Goal: Task Accomplishment & Management: Manage account settings

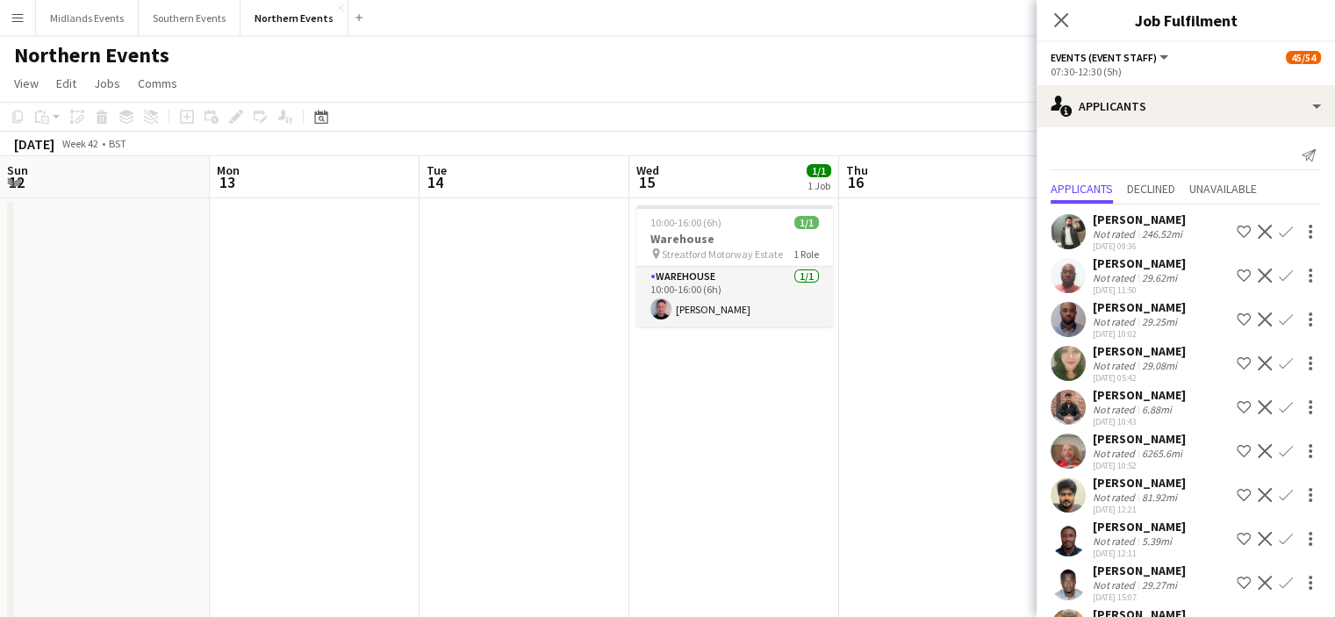
scroll to position [194, 0]
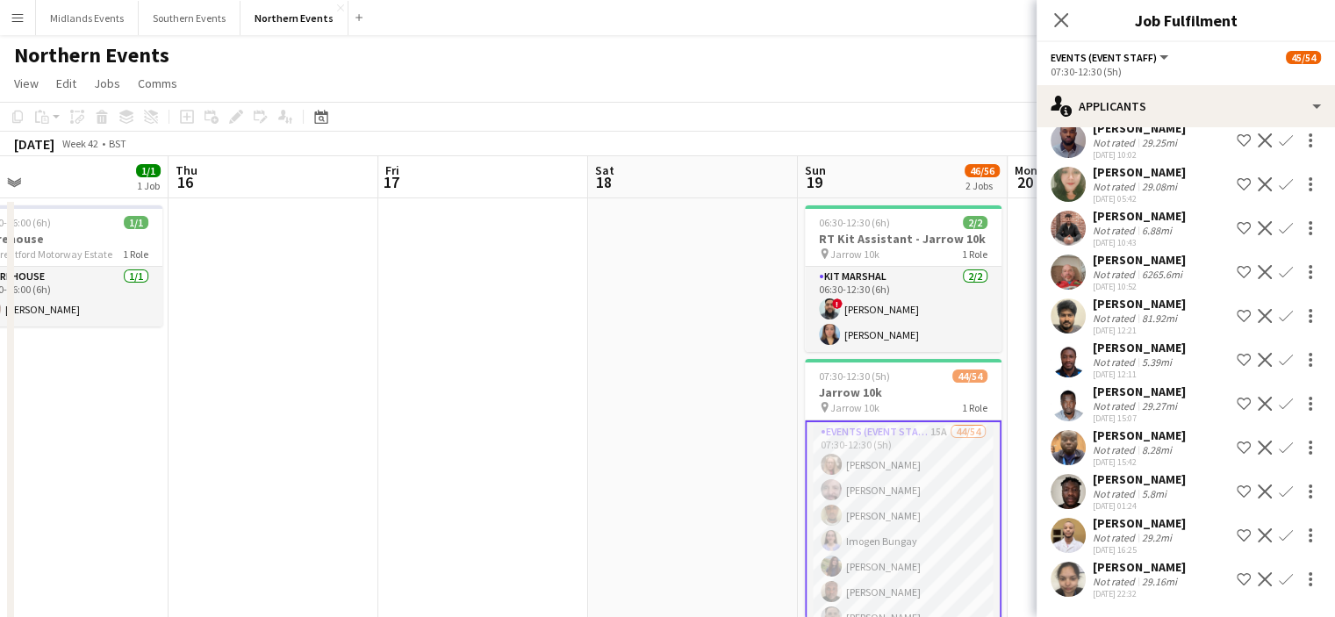
drag, startPoint x: 649, startPoint y: 437, endPoint x: 1221, endPoint y: 369, distance: 576.3
click at [1221, 369] on body "Menu Boards Boards Boards All jobs Status Workforce Workforce My Workforce Recr…" at bounding box center [667, 590] width 1335 height 1180
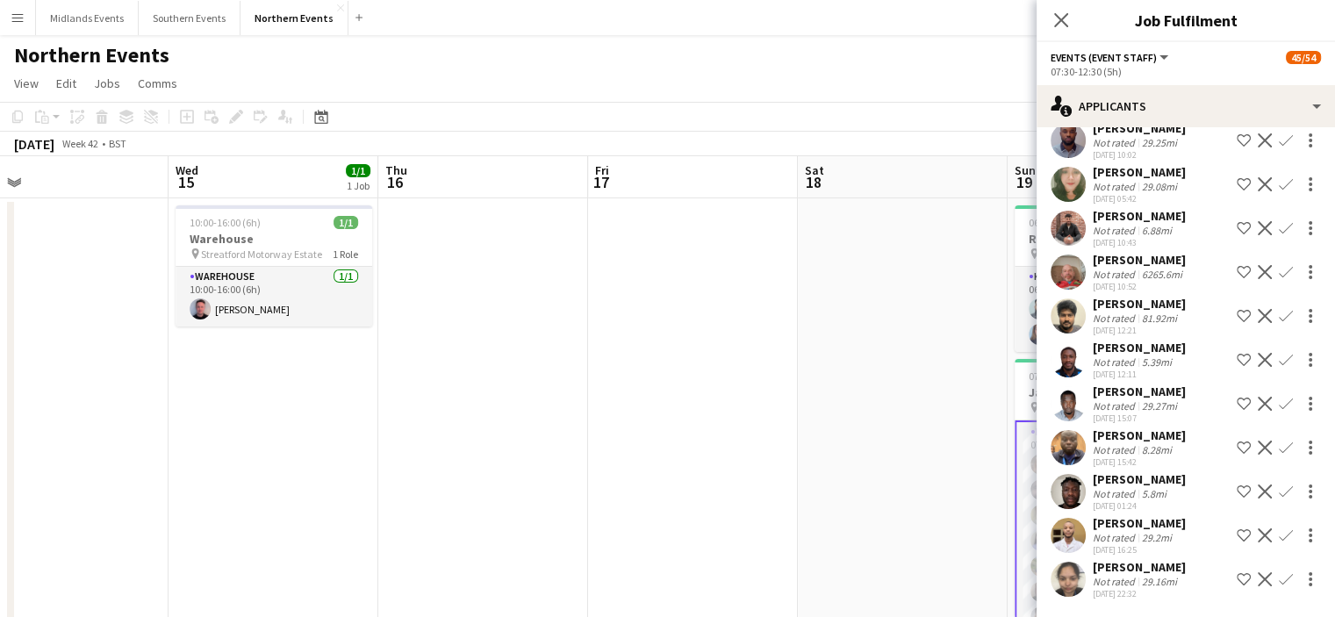
scroll to position [0, 525]
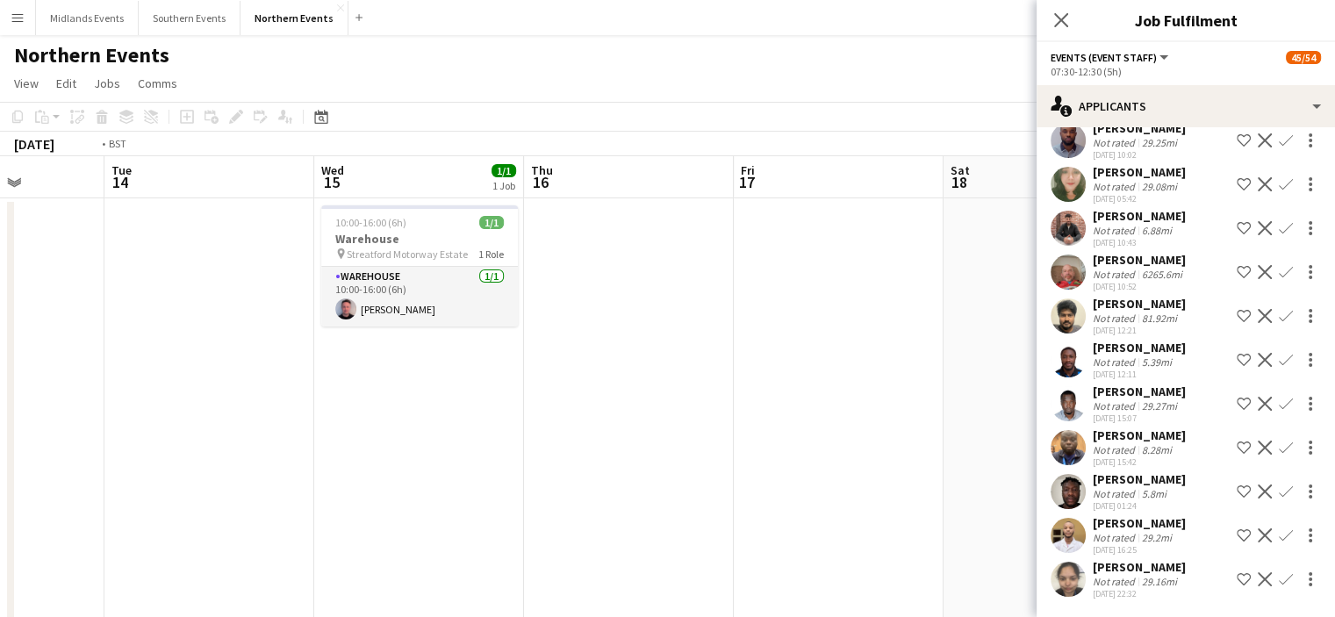
drag, startPoint x: 439, startPoint y: 389, endPoint x: 1050, endPoint y: 326, distance: 614.8
click at [1050, 326] on body "Menu Boards Boards Boards All jobs Status Workforce Workforce My Workforce Recr…" at bounding box center [667, 590] width 1335 height 1180
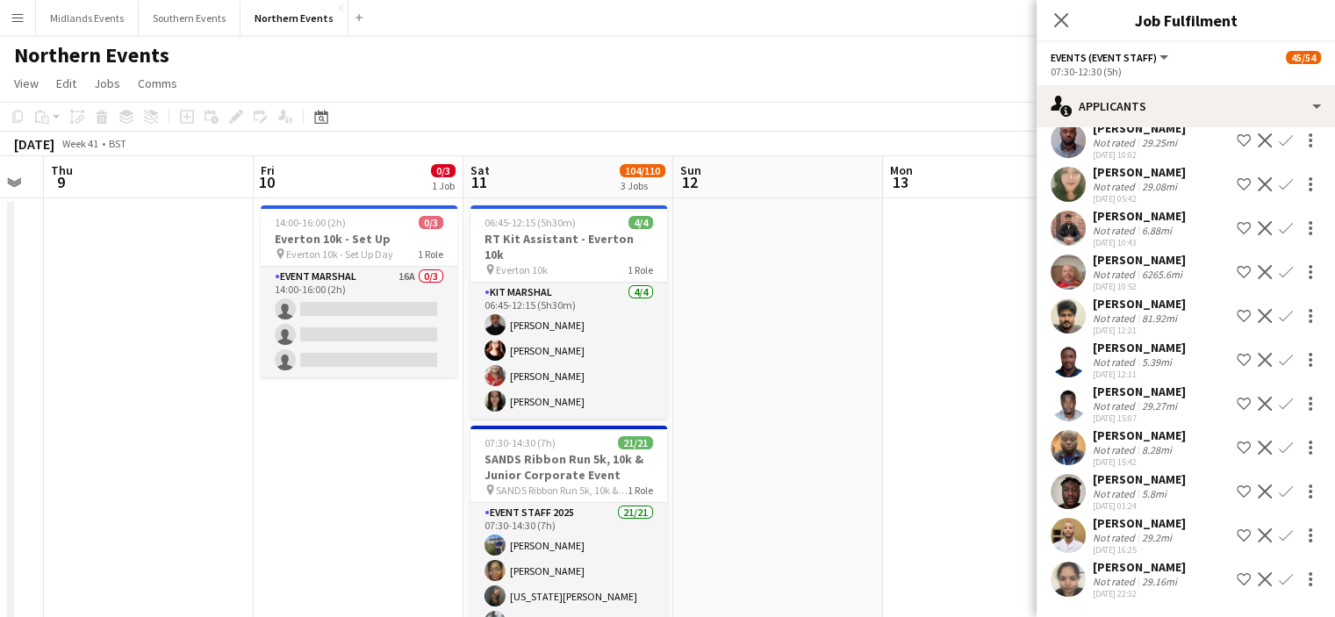
drag, startPoint x: 689, startPoint y: 297, endPoint x: 934, endPoint y: 290, distance: 244.9
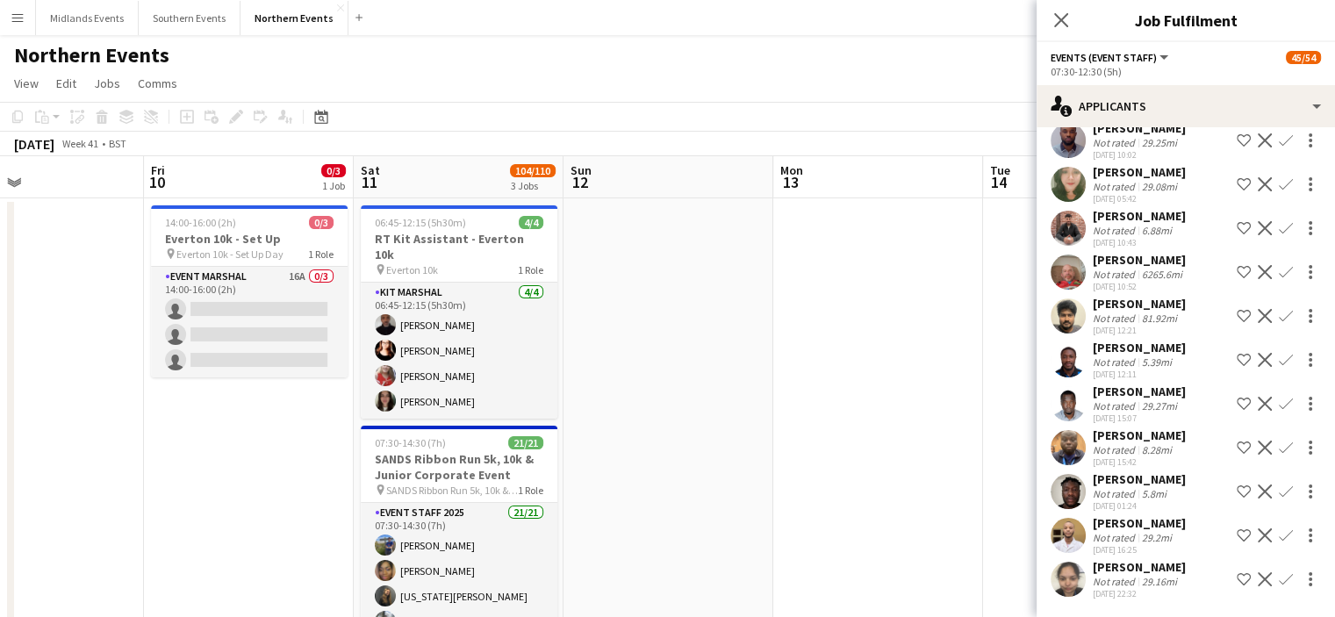
drag, startPoint x: 482, startPoint y: 326, endPoint x: 775, endPoint y: 329, distance: 293.1
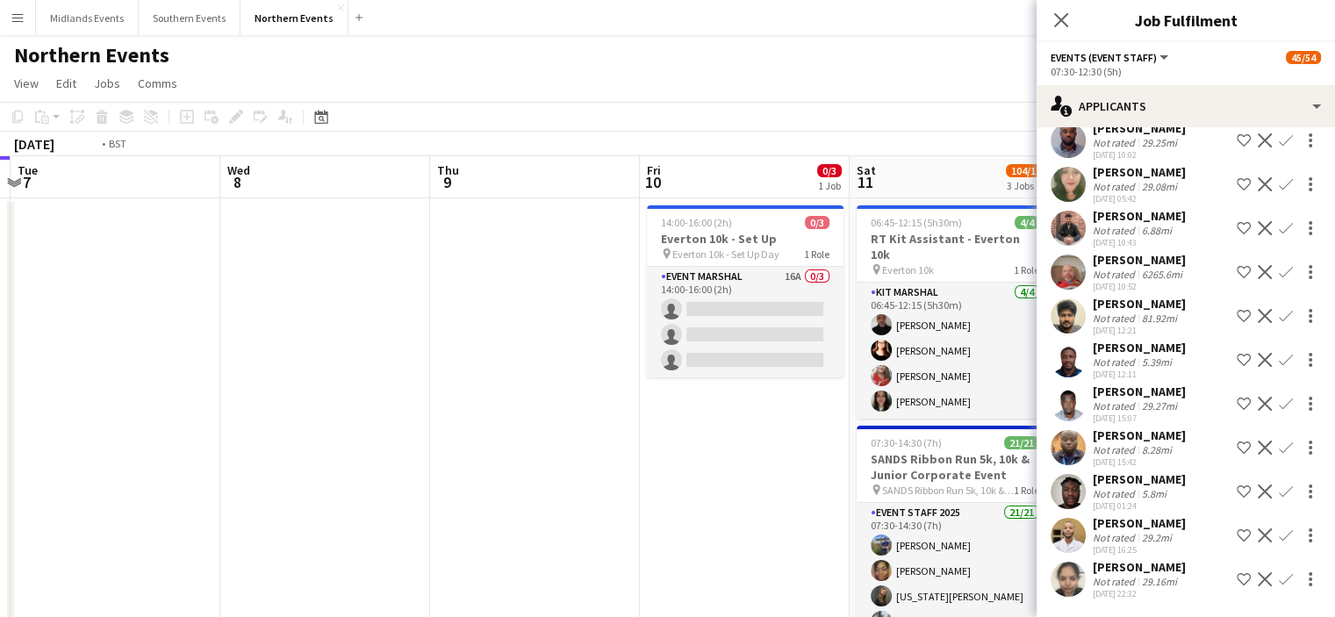
drag, startPoint x: 270, startPoint y: 336, endPoint x: 765, endPoint y: 338, distance: 495.0
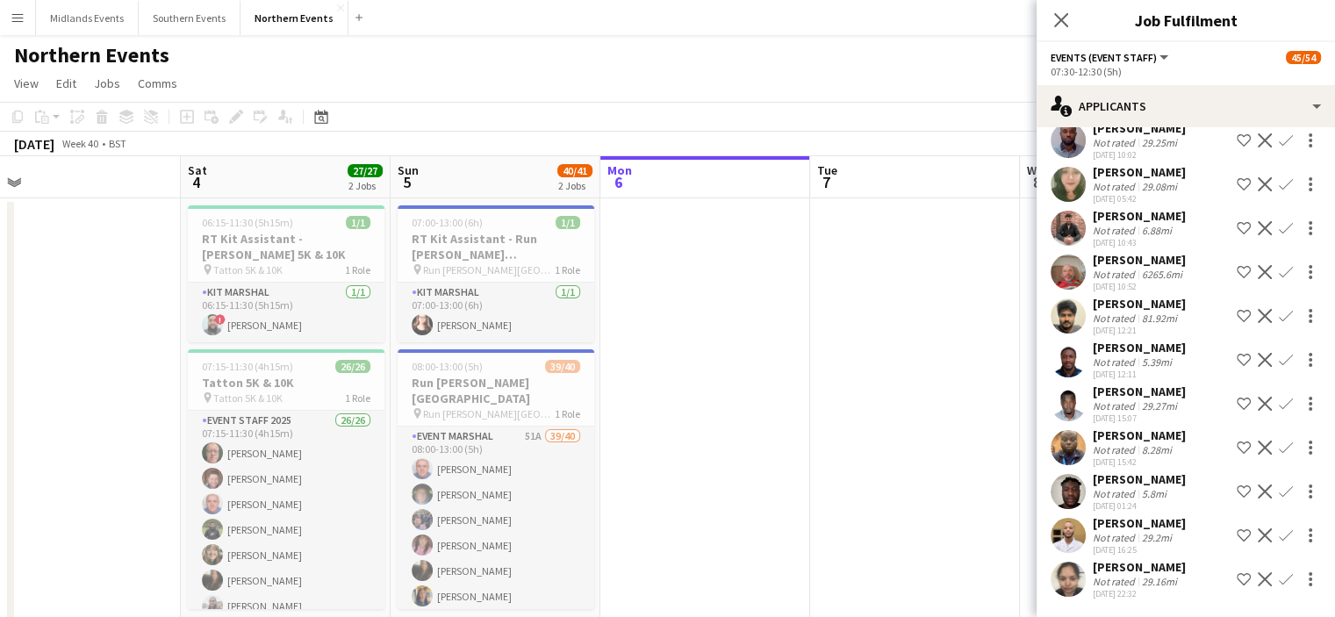
drag, startPoint x: 474, startPoint y: 325, endPoint x: 646, endPoint y: 326, distance: 172.0
click at [1049, 25] on app-icon "Close pop-in" at bounding box center [1061, 20] width 25 height 25
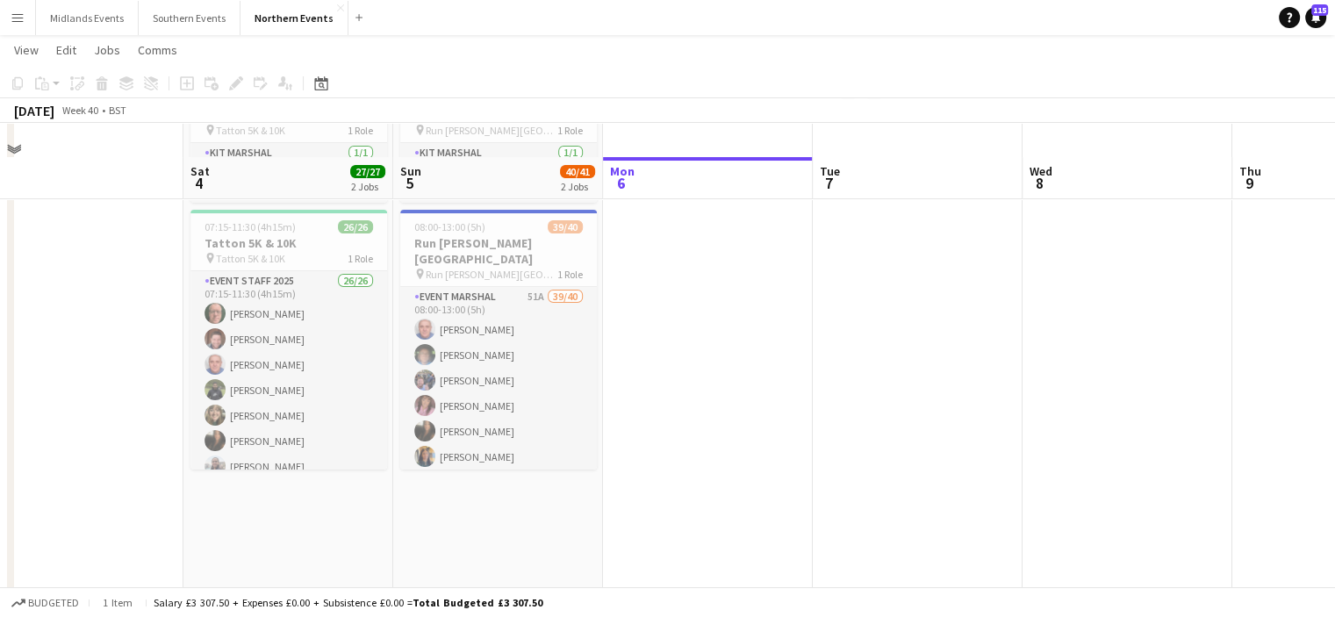
scroll to position [202, 0]
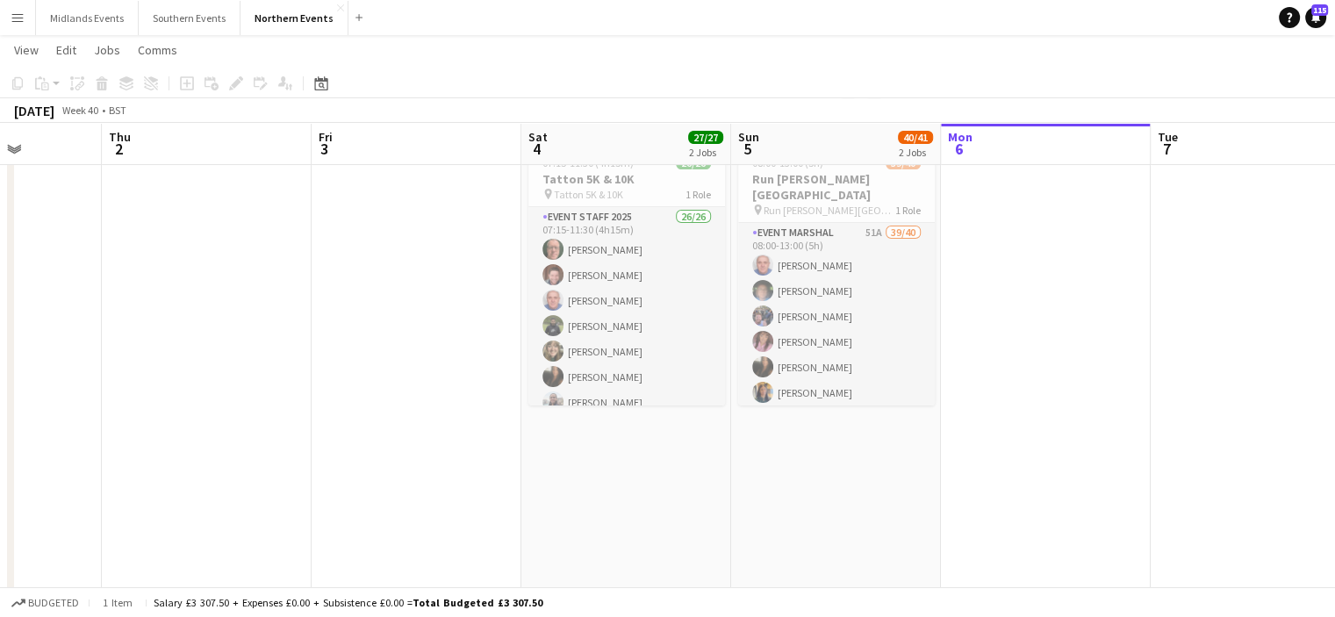
drag, startPoint x: 822, startPoint y: 276, endPoint x: 929, endPoint y: 292, distance: 108.2
click at [929, 292] on app-calendar-viewport "Mon 29 Tue 30 Wed 1 Thu 2 Fri 3 Sat 4 27/27 2 Jobs Sun 5 40/41 2 Jobs Mon 6 Tue…" at bounding box center [667, 407] width 1335 height 1080
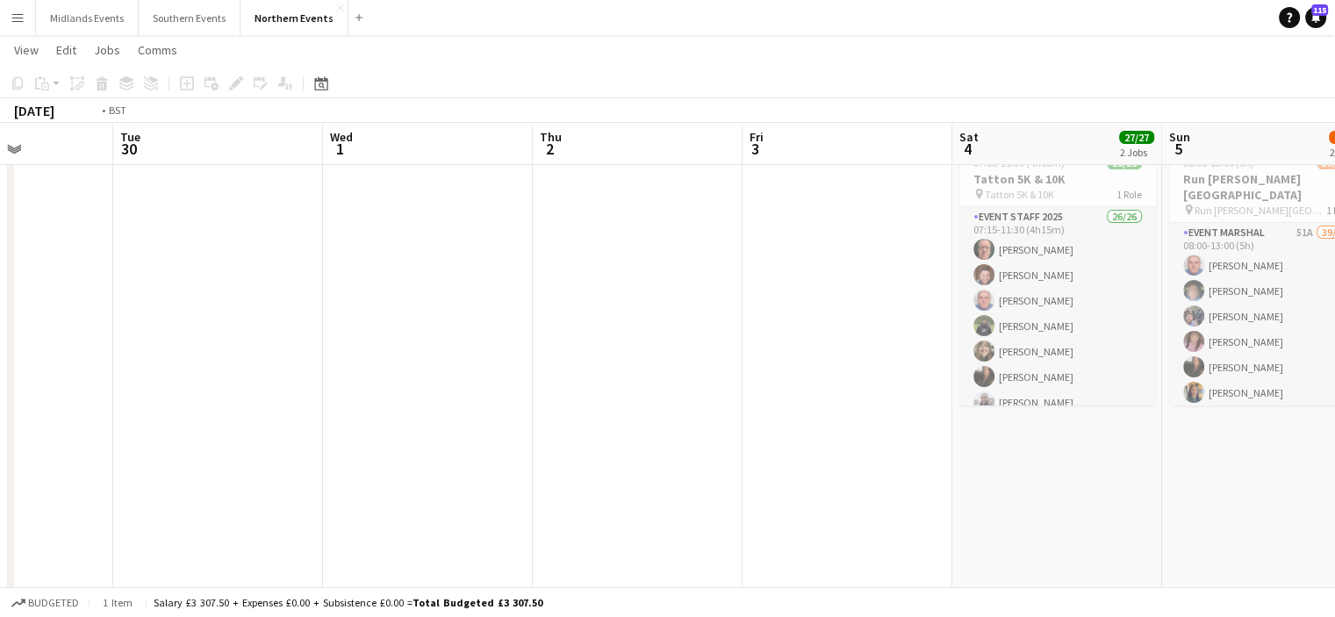
drag, startPoint x: 670, startPoint y: 260, endPoint x: 877, endPoint y: 289, distance: 208.3
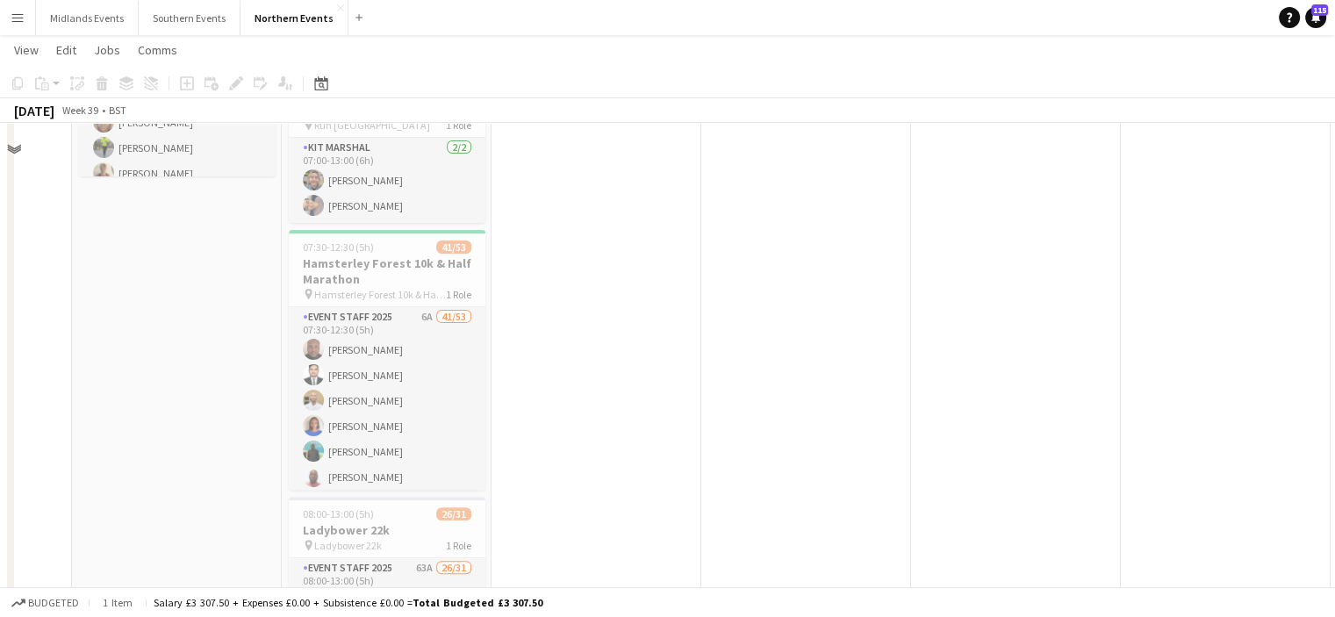
scroll to position [476, 0]
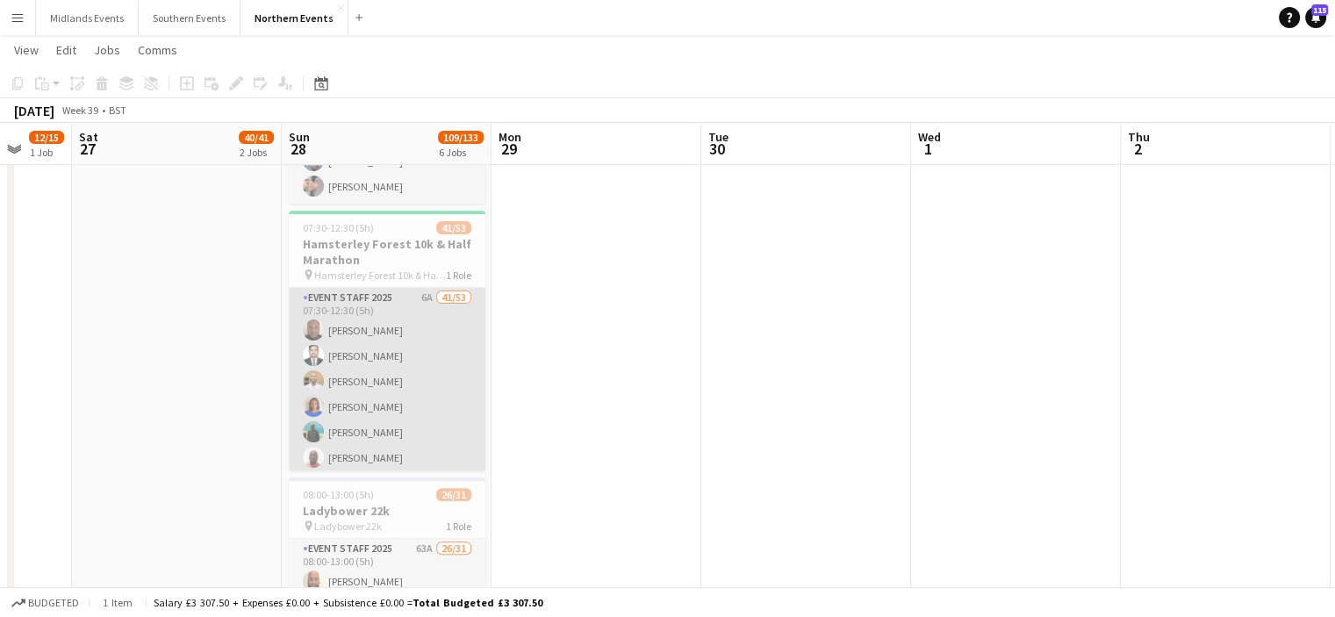
click at [313, 364] on app-user-avatar at bounding box center [313, 355] width 21 height 21
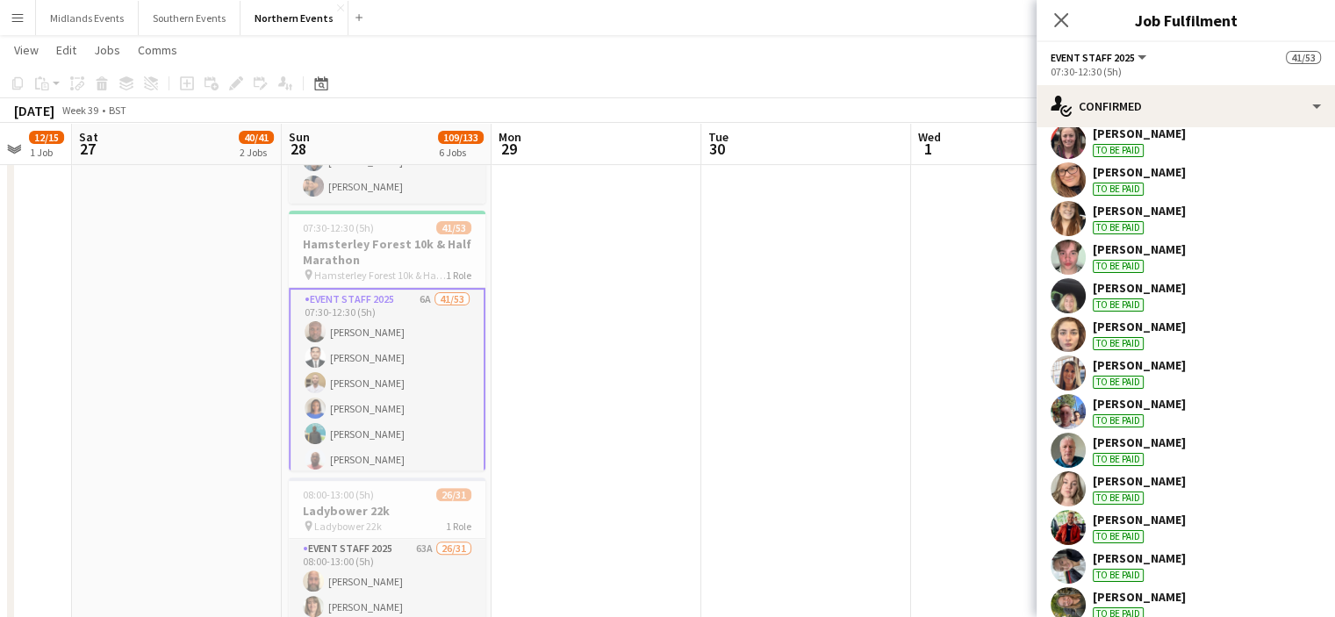
scroll to position [818, 0]
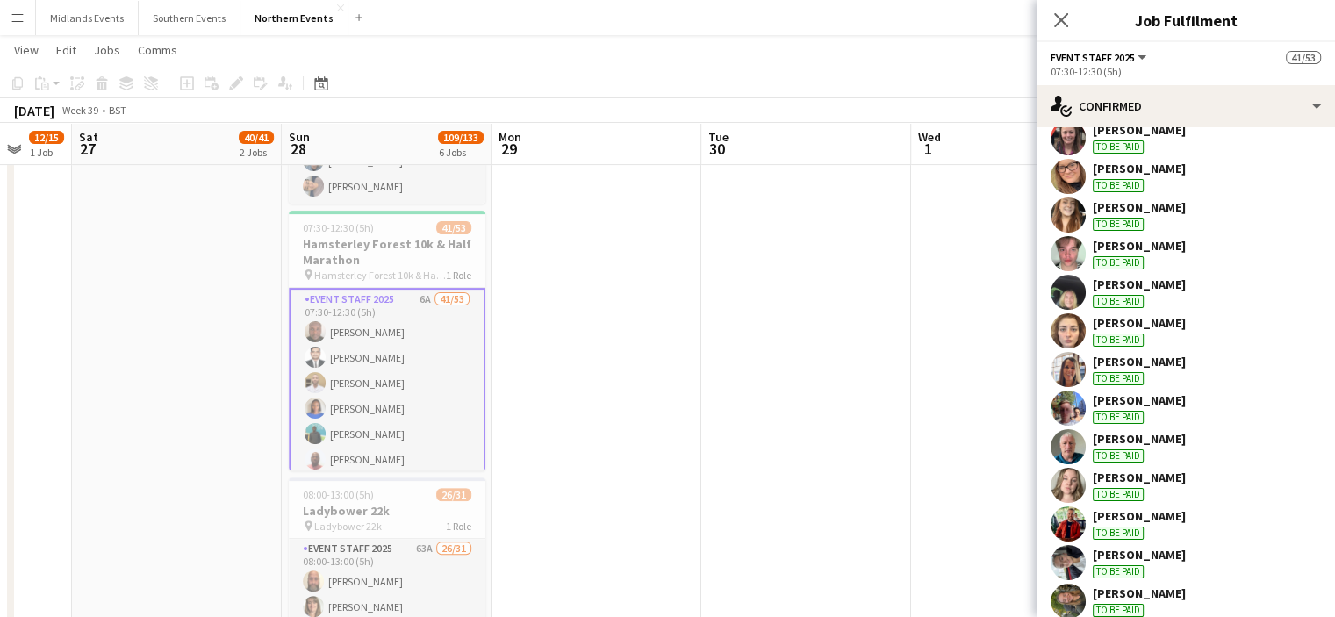
click at [1129, 398] on div "[PERSON_NAME]" at bounding box center [1139, 400] width 93 height 16
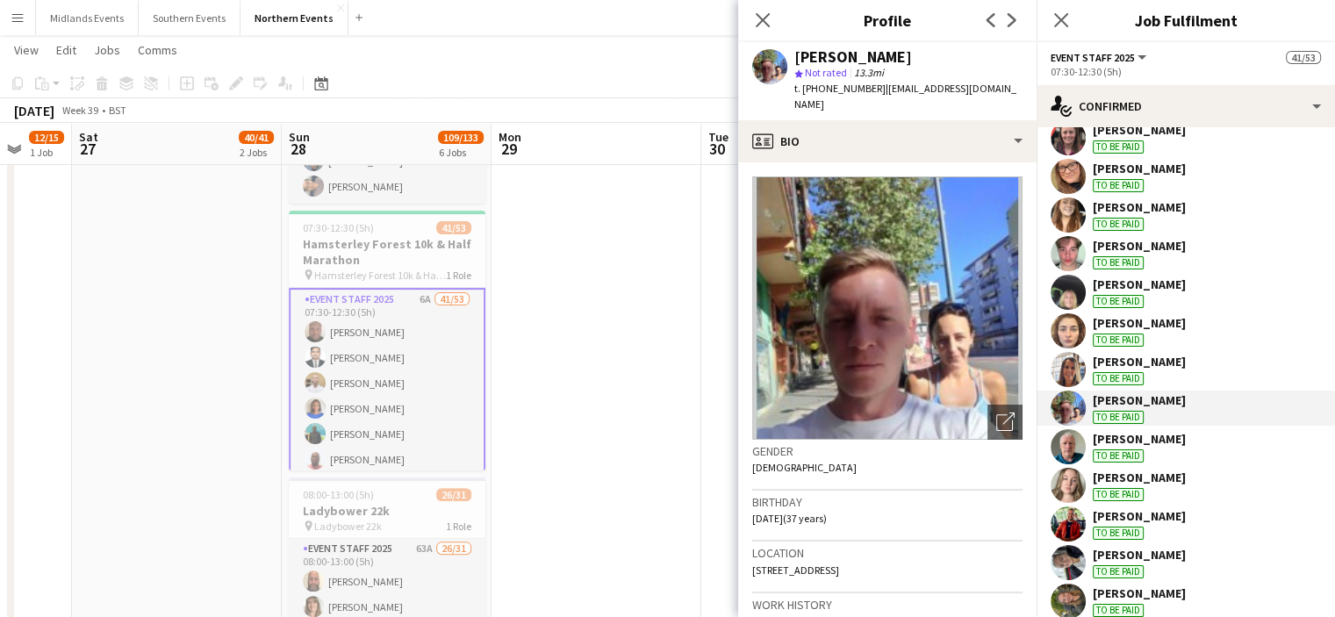
click at [12, 18] on app-icon "Menu" at bounding box center [18, 18] width 14 height 14
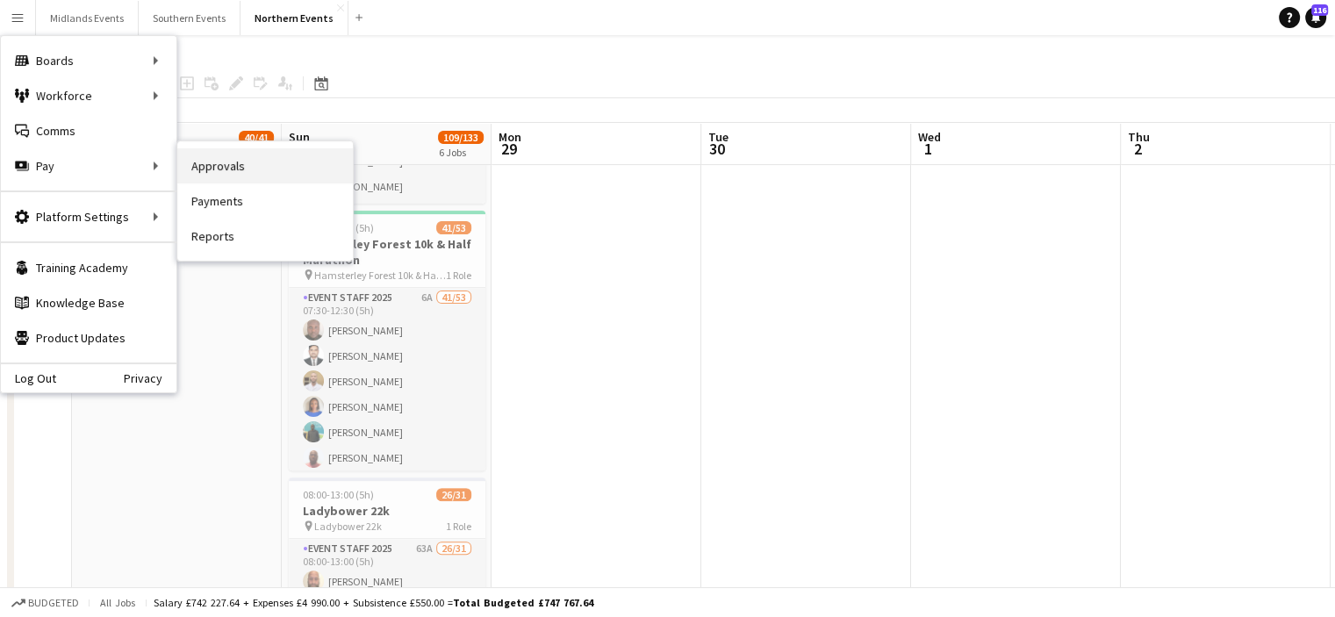
click at [228, 164] on link "Approvals" at bounding box center [265, 165] width 176 height 35
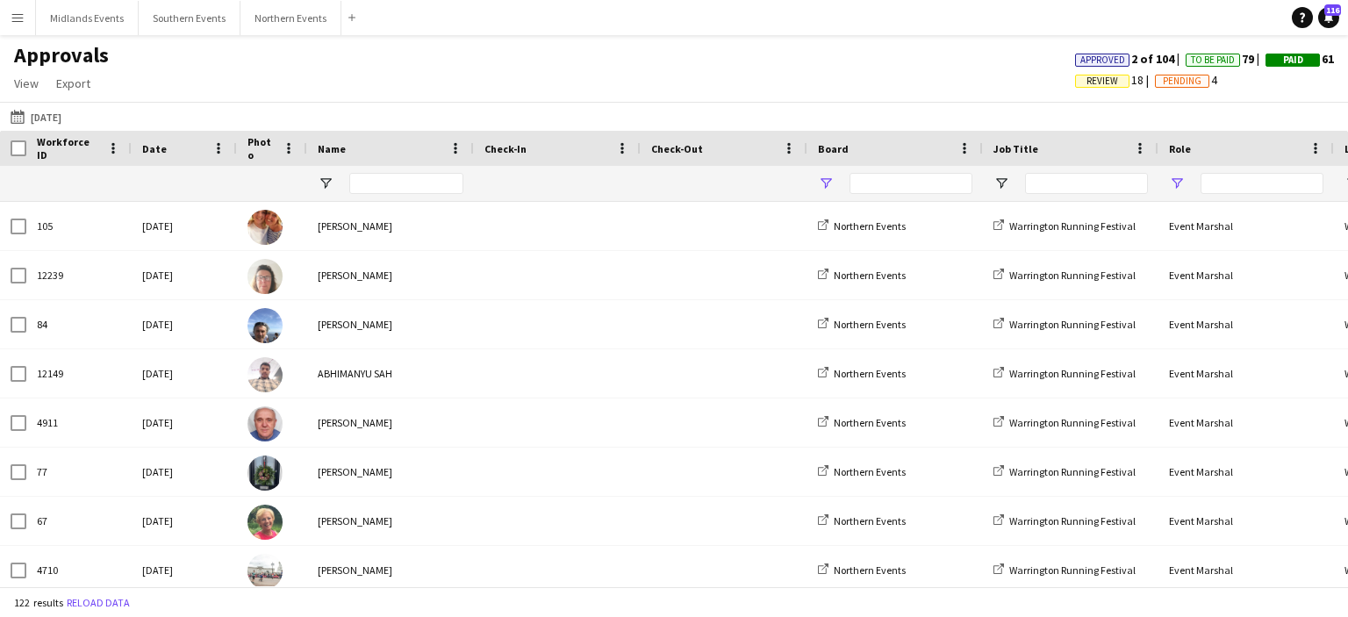
type input "**"
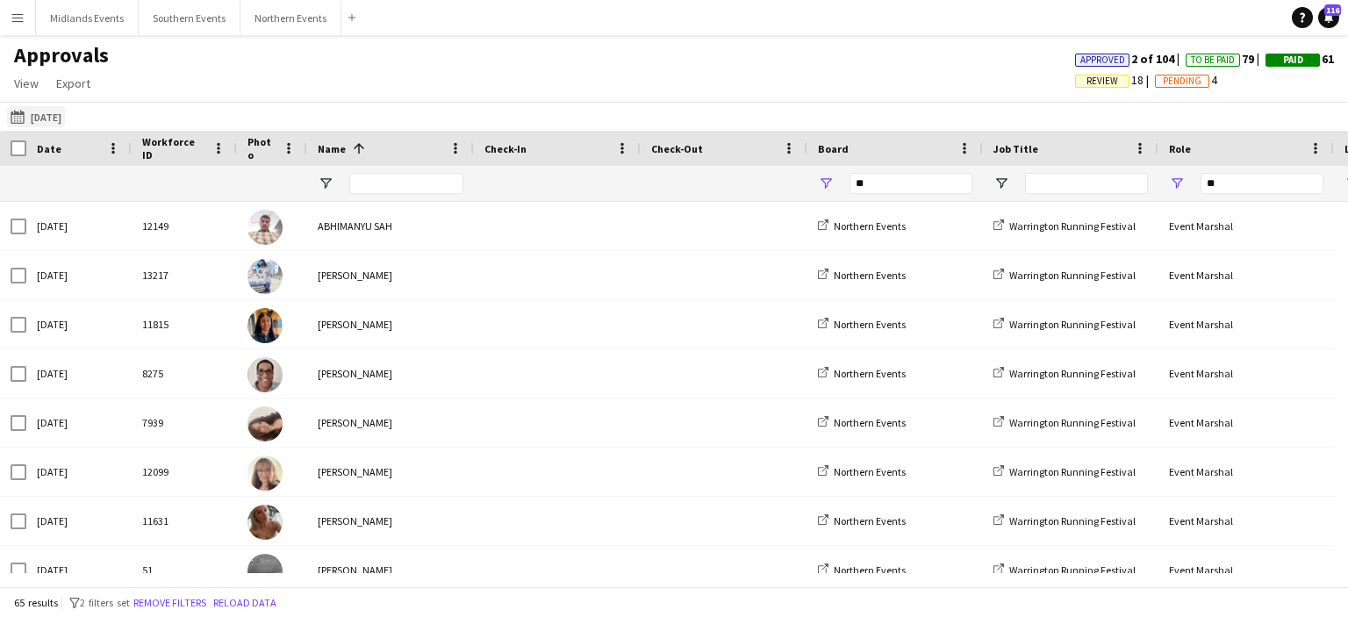
click at [55, 116] on button "21-09-2025 21-09-2025" at bounding box center [36, 116] width 58 height 21
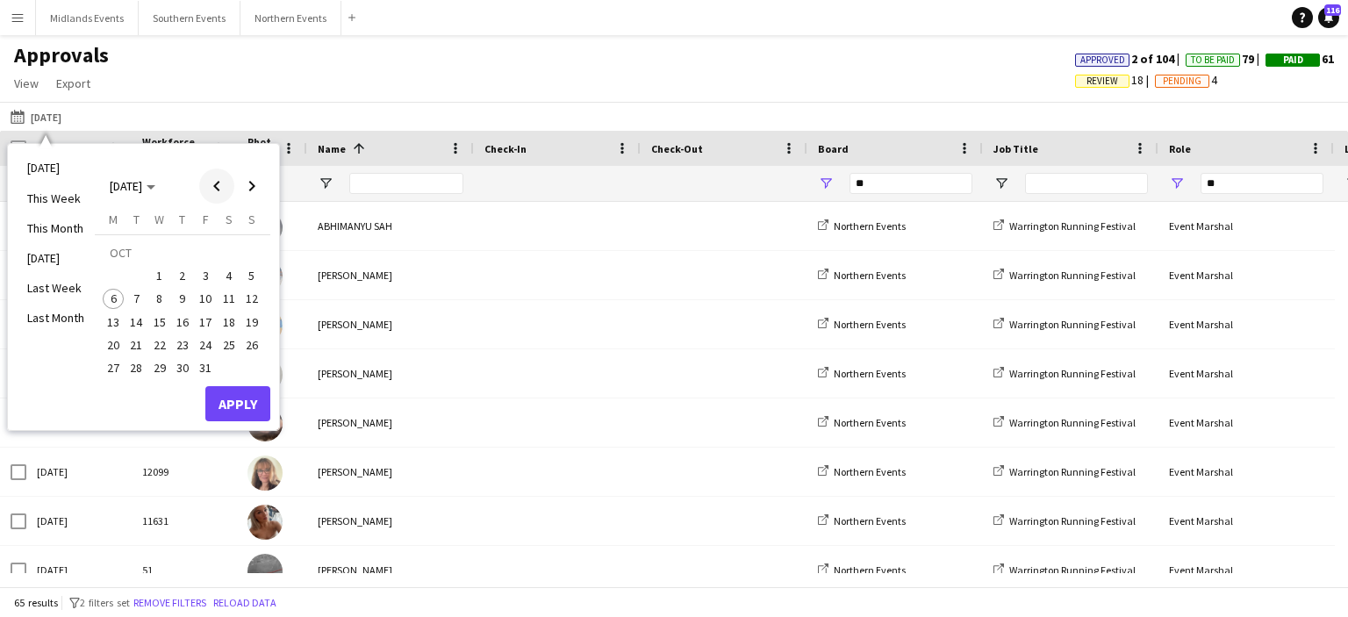
click at [213, 183] on span "Previous month" at bounding box center [216, 185] width 35 height 35
click at [253, 343] on span "28" at bounding box center [251, 344] width 21 height 21
click at [219, 419] on button "Apply" at bounding box center [237, 403] width 65 height 35
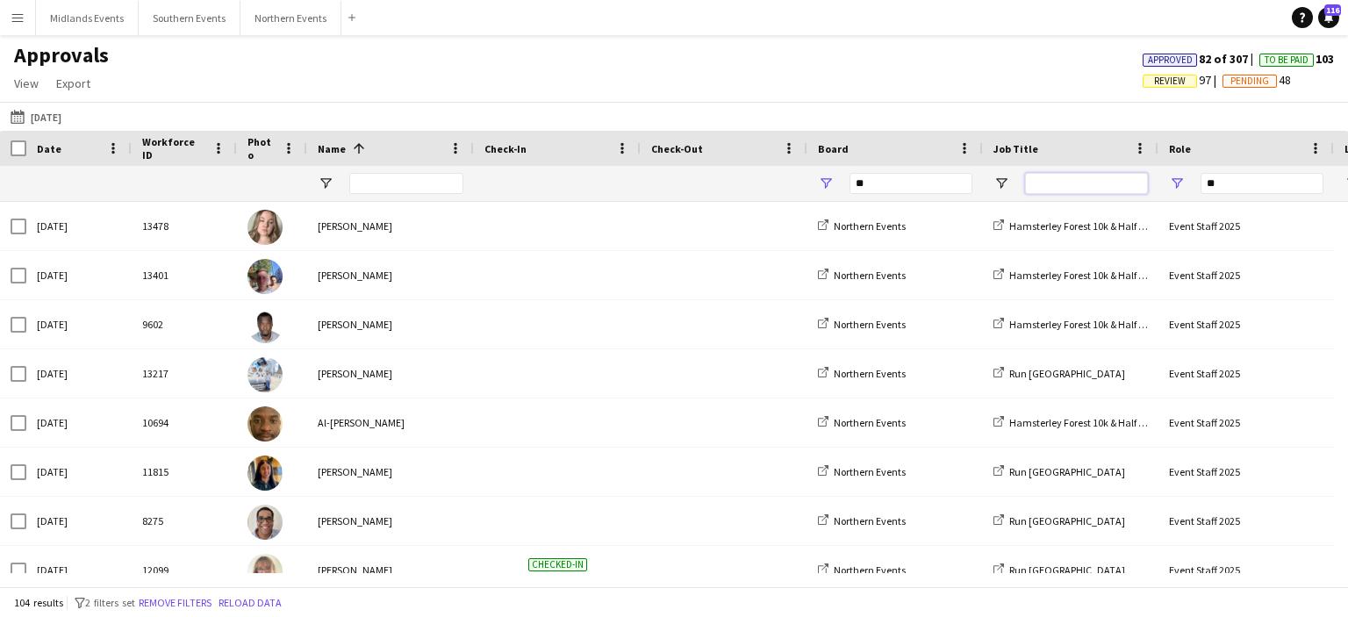
click at [1072, 182] on input "Job Title Filter Input" at bounding box center [1086, 183] width 123 height 21
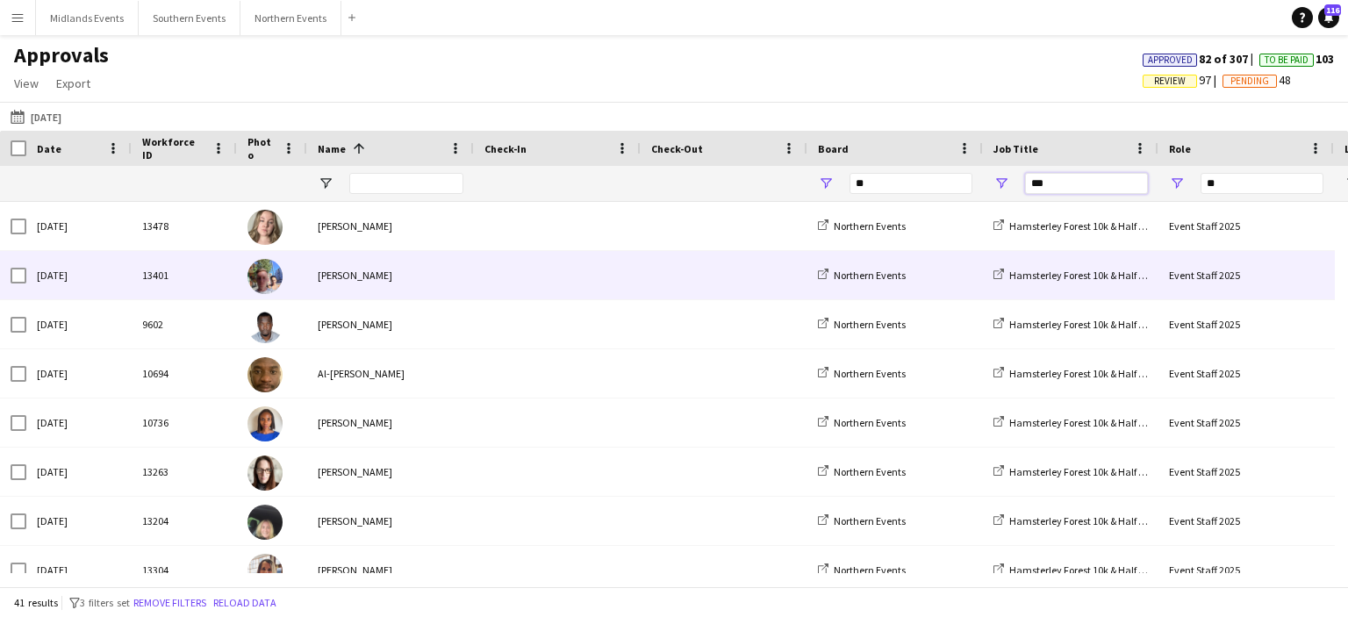
type input "***"
click at [326, 266] on div "[PERSON_NAME]" at bounding box center [390, 275] width 167 height 48
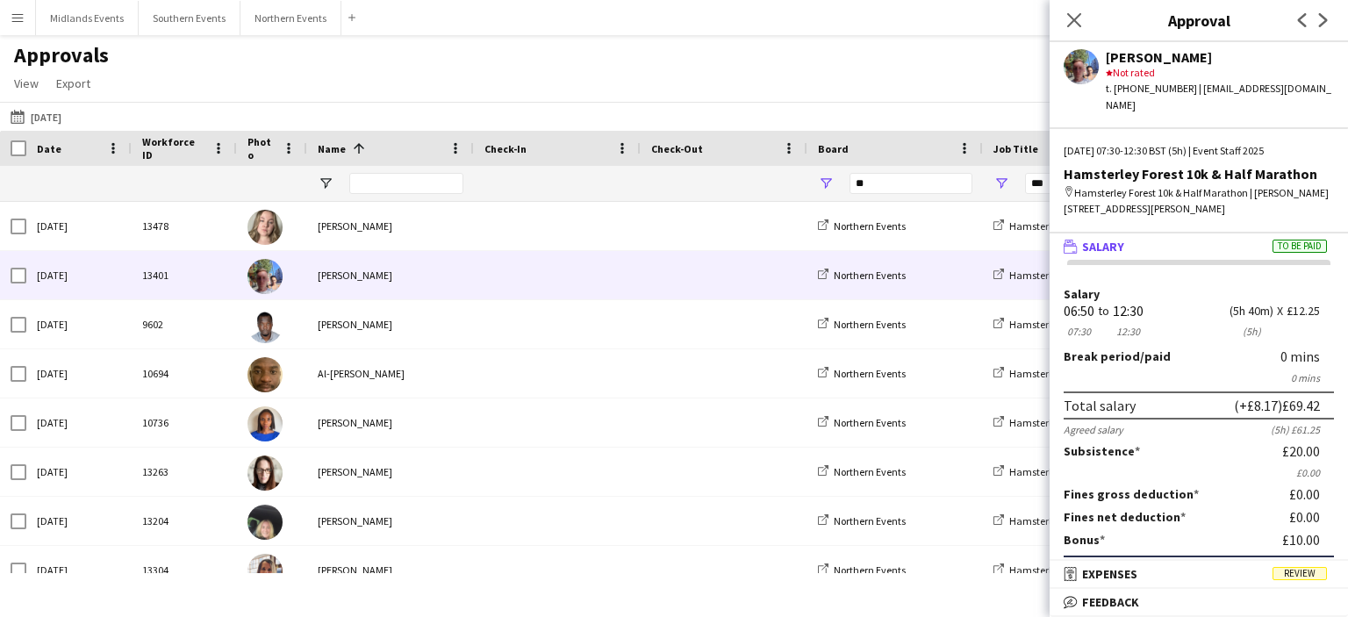
click at [1112, 62] on div "[PERSON_NAME]" at bounding box center [1220, 57] width 228 height 16
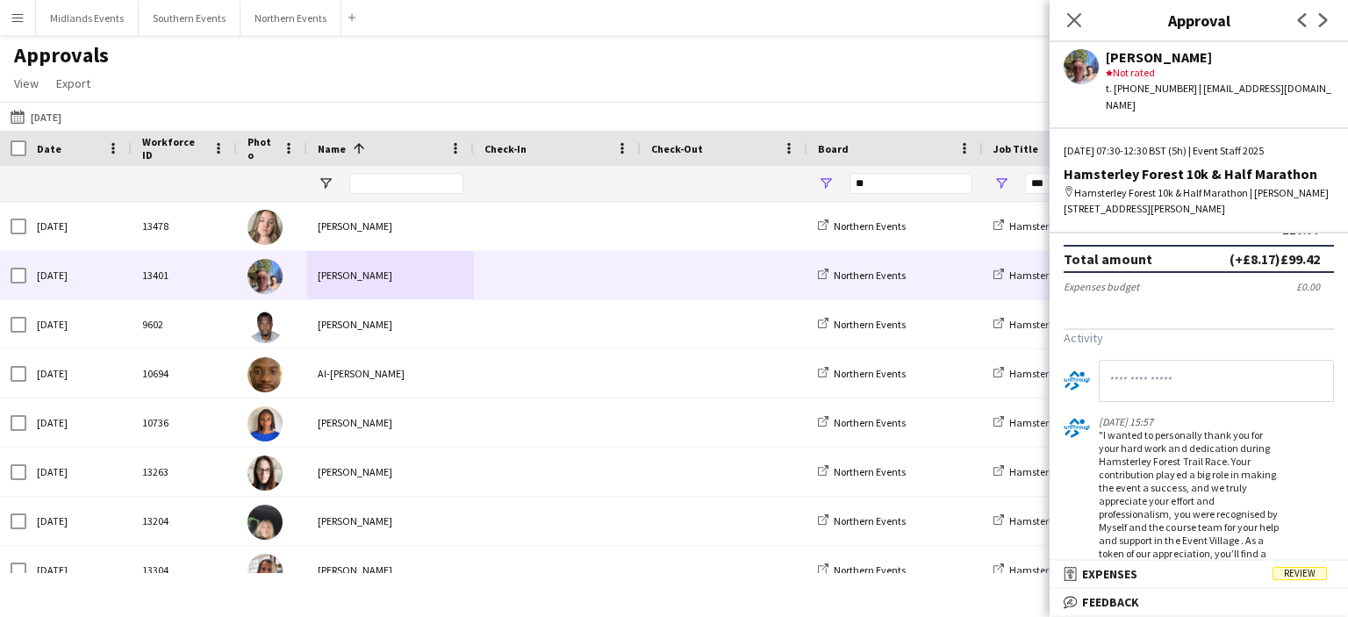
scroll to position [312, 0]
click at [1134, 358] on input at bounding box center [1216, 379] width 235 height 42
type input "**********"
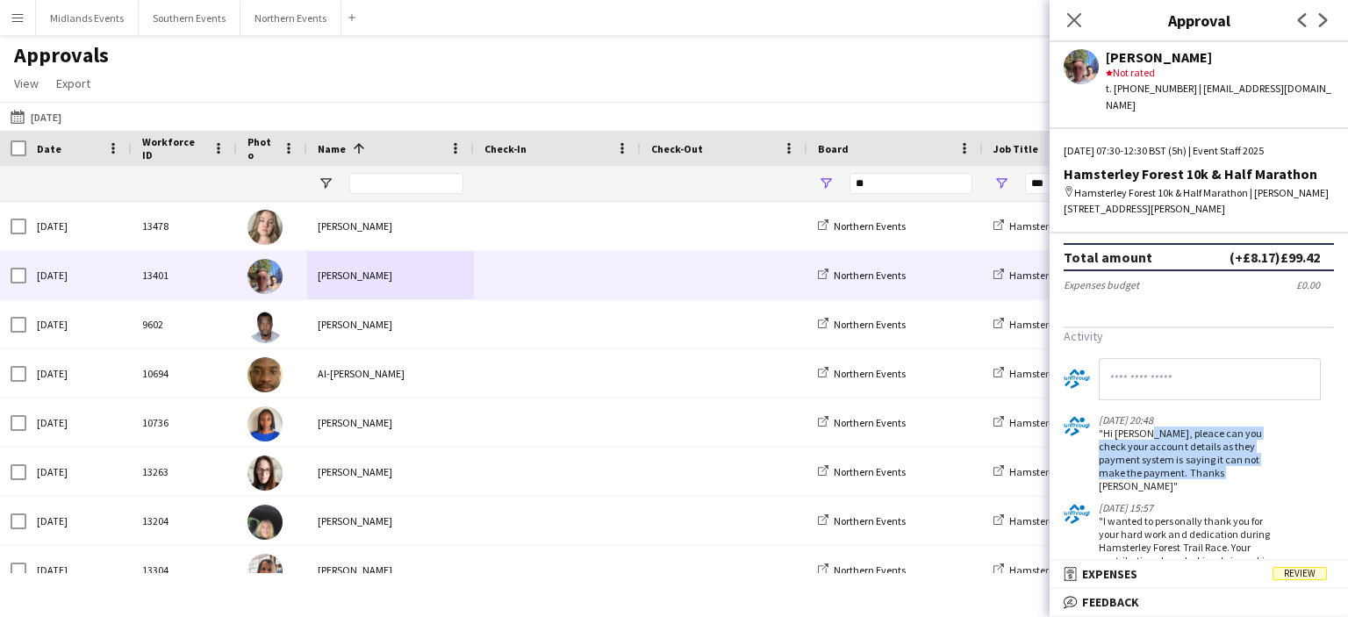
drag, startPoint x: 1226, startPoint y: 452, endPoint x: 1144, endPoint y: 416, distance: 89.2
click at [1144, 427] on div ""Hi Adam, pleace can you check your account details as they payment system is s…" at bounding box center [1189, 460] width 181 height 66
copy div "pleace can you check your account details as they payment system is saying it c…"
click at [1072, 24] on icon "Close pop-in" at bounding box center [1073, 19] width 17 height 17
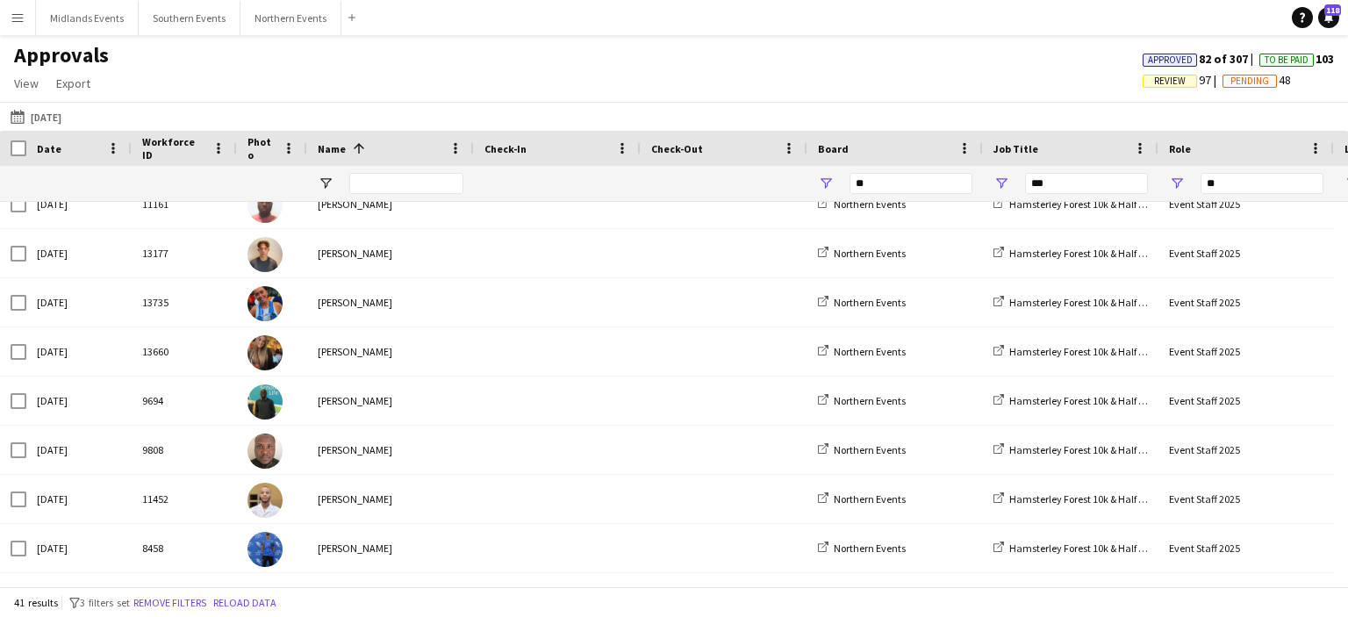
scroll to position [793, 0]
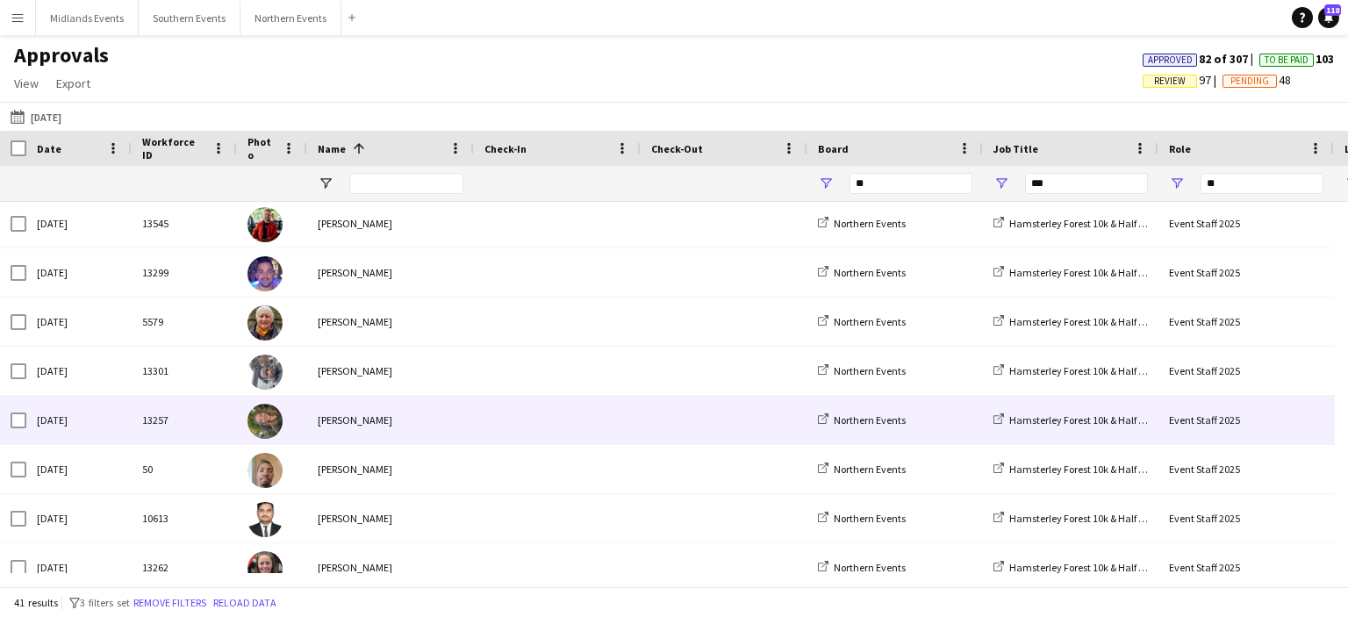
click at [356, 424] on div "[PERSON_NAME]" at bounding box center [390, 420] width 167 height 48
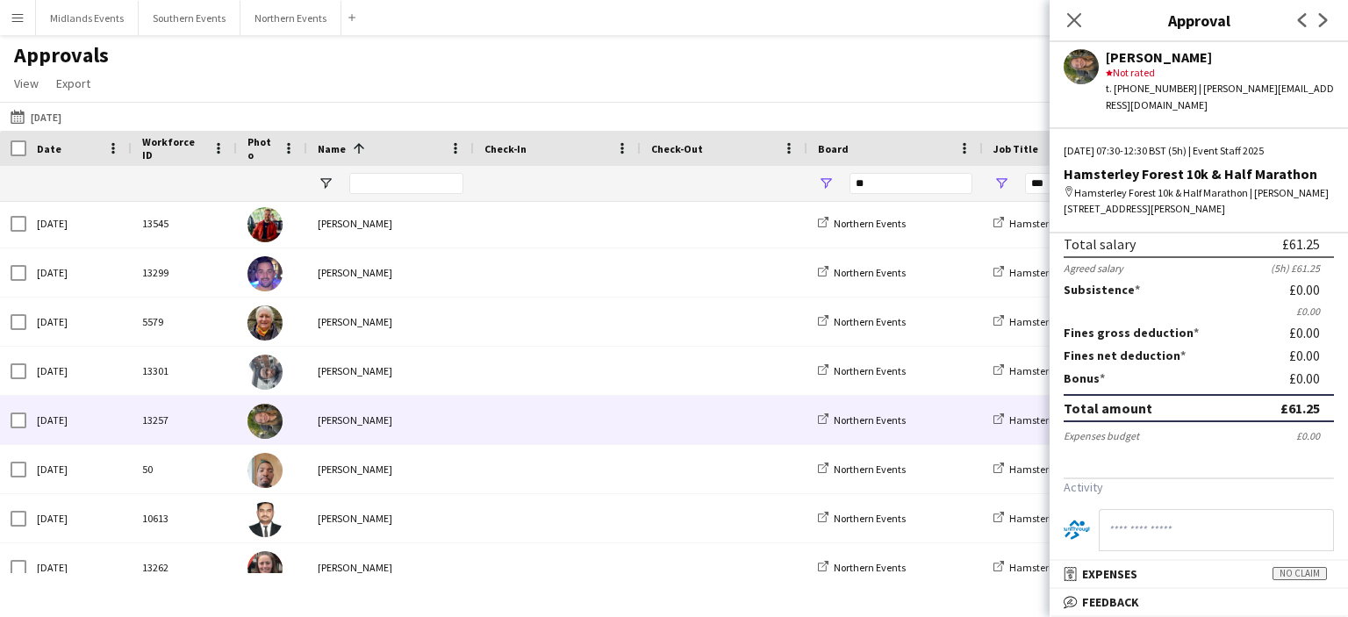
click at [1179, 529] on input at bounding box center [1216, 530] width 235 height 42
paste input "**********"
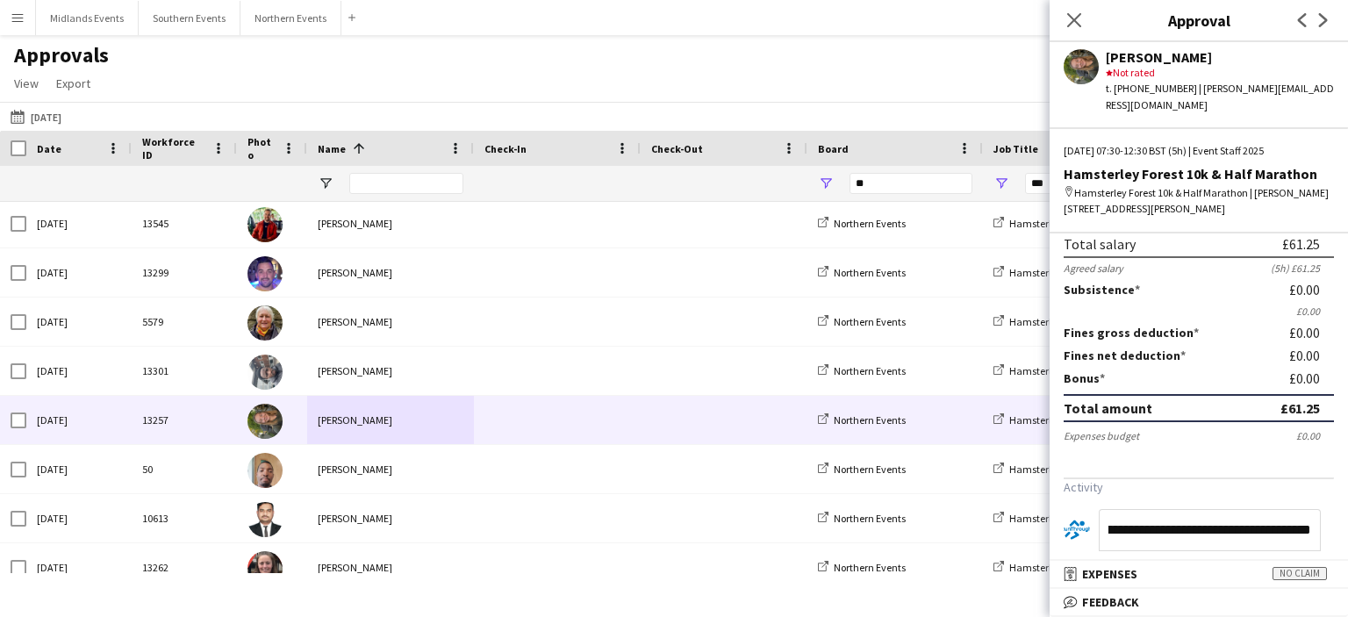
type input "**********"
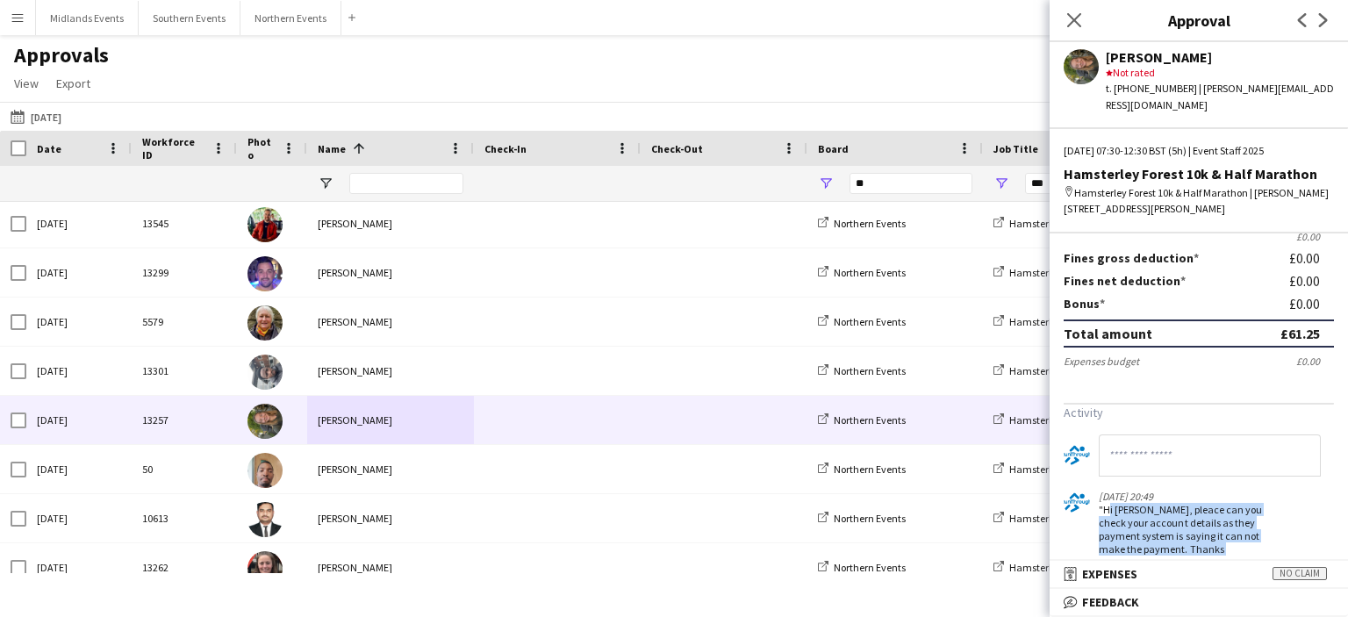
drag, startPoint x: 1103, startPoint y: 491, endPoint x: 1209, endPoint y: 534, distance: 114.6
click at [1209, 534] on div ""Hi Nancy, pleace can you check your account details as they payment system is …" at bounding box center [1189, 536] width 181 height 66
copy div "Hi Nancy, pleace can you check your account details as they payment system is s…"
click at [1113, 61] on div "[PERSON_NAME]" at bounding box center [1220, 57] width 228 height 16
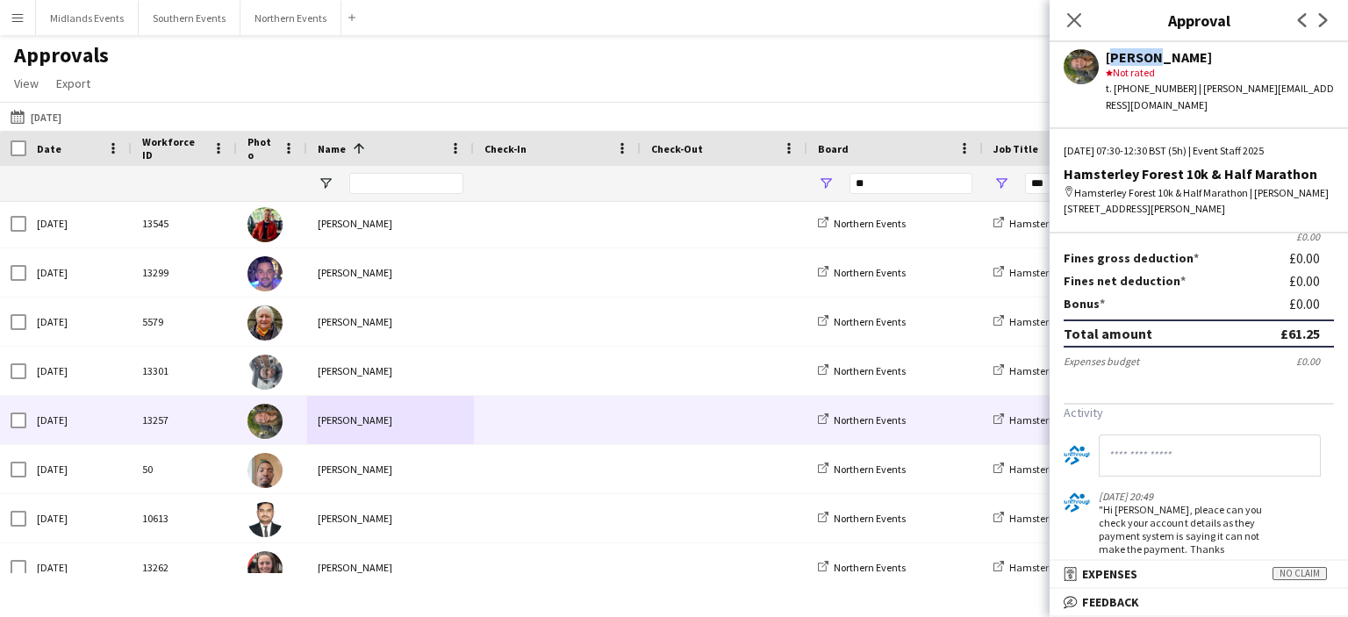
click at [1113, 61] on div "[PERSON_NAME]" at bounding box center [1220, 57] width 228 height 16
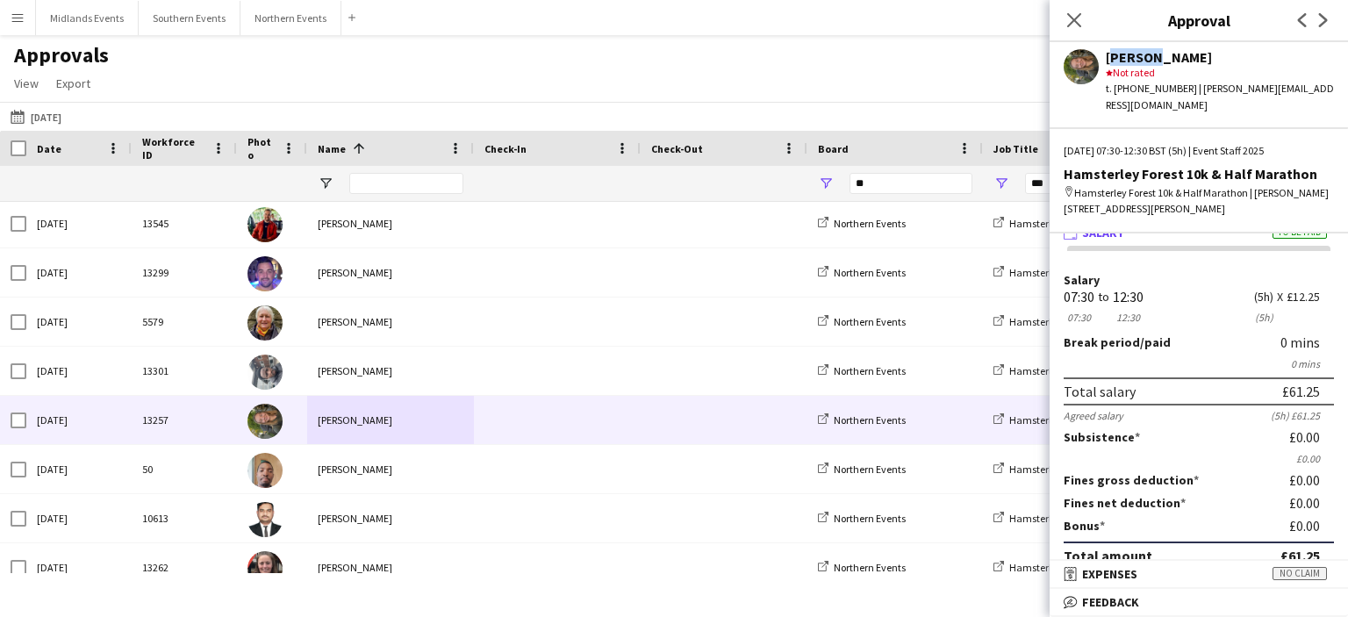
scroll to position [0, 0]
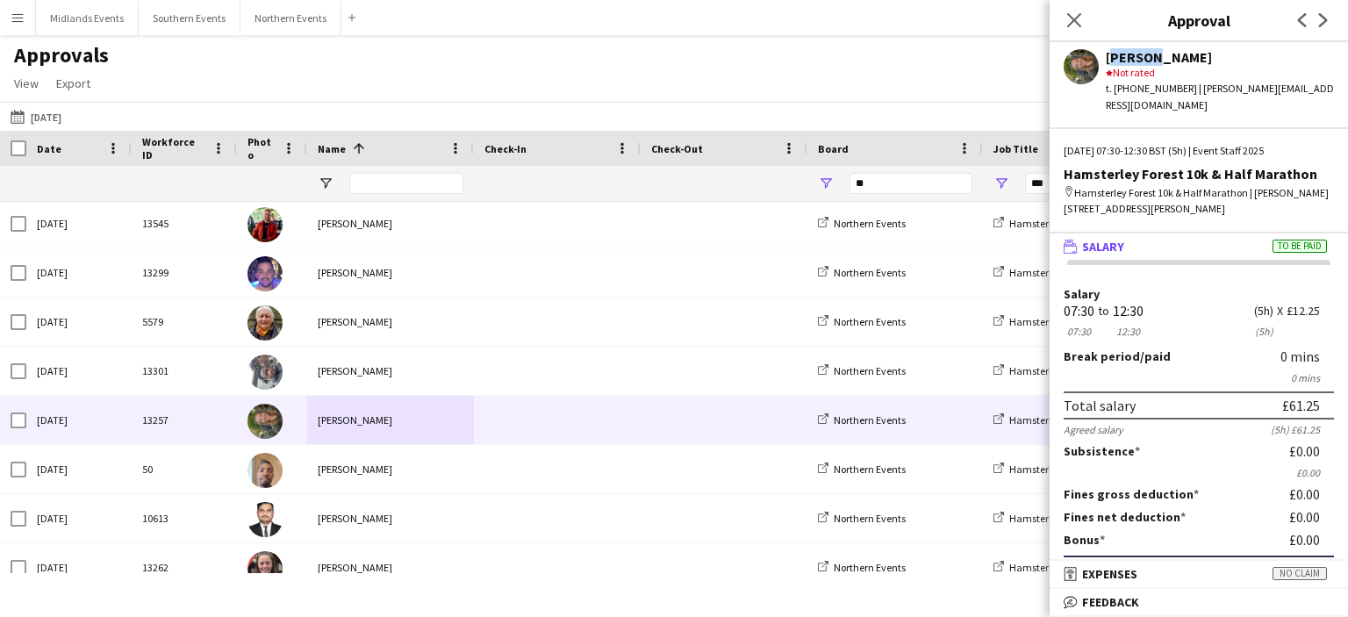
click at [18, 17] on app-icon "Menu" at bounding box center [18, 18] width 14 height 14
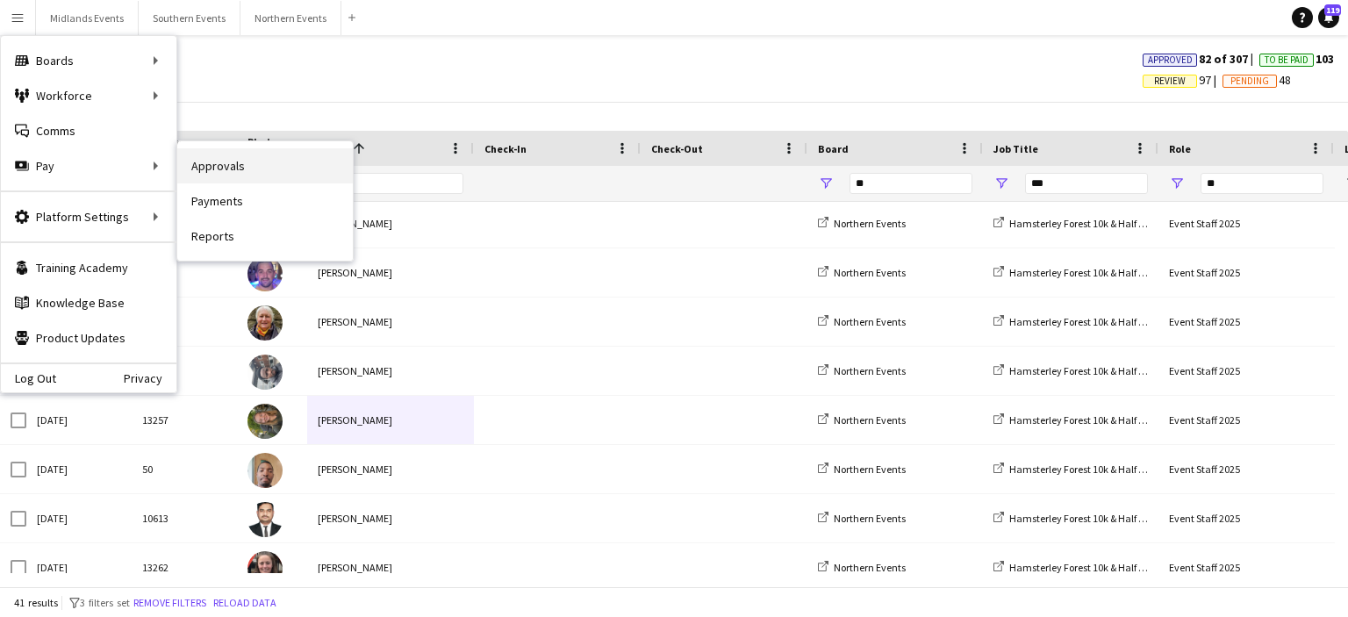
click at [219, 177] on link "Approvals" at bounding box center [265, 165] width 176 height 35
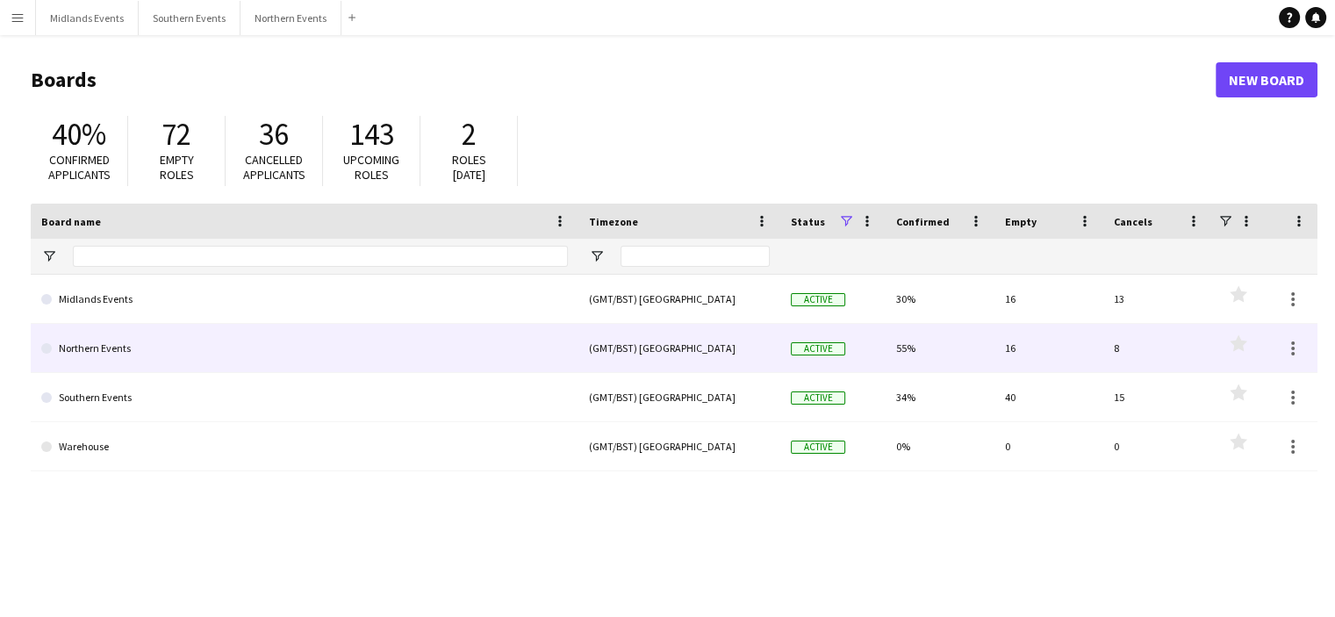
click at [112, 345] on link "Northern Events" at bounding box center [304, 348] width 527 height 49
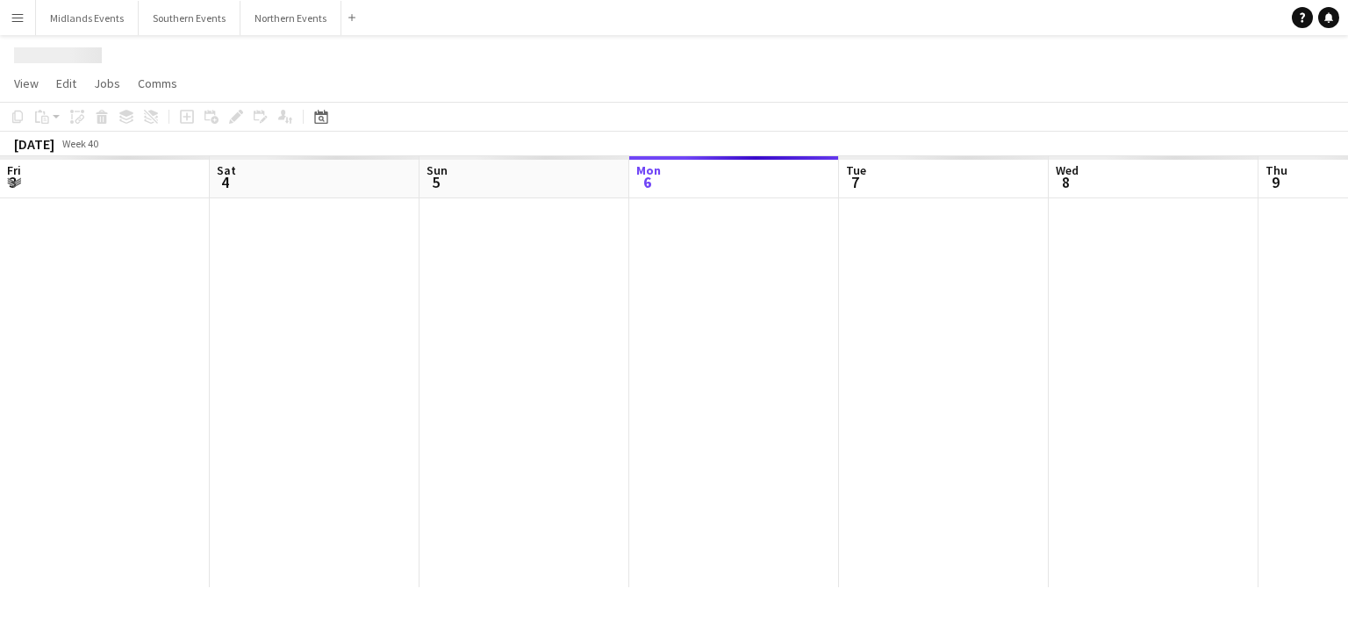
scroll to position [0, 419]
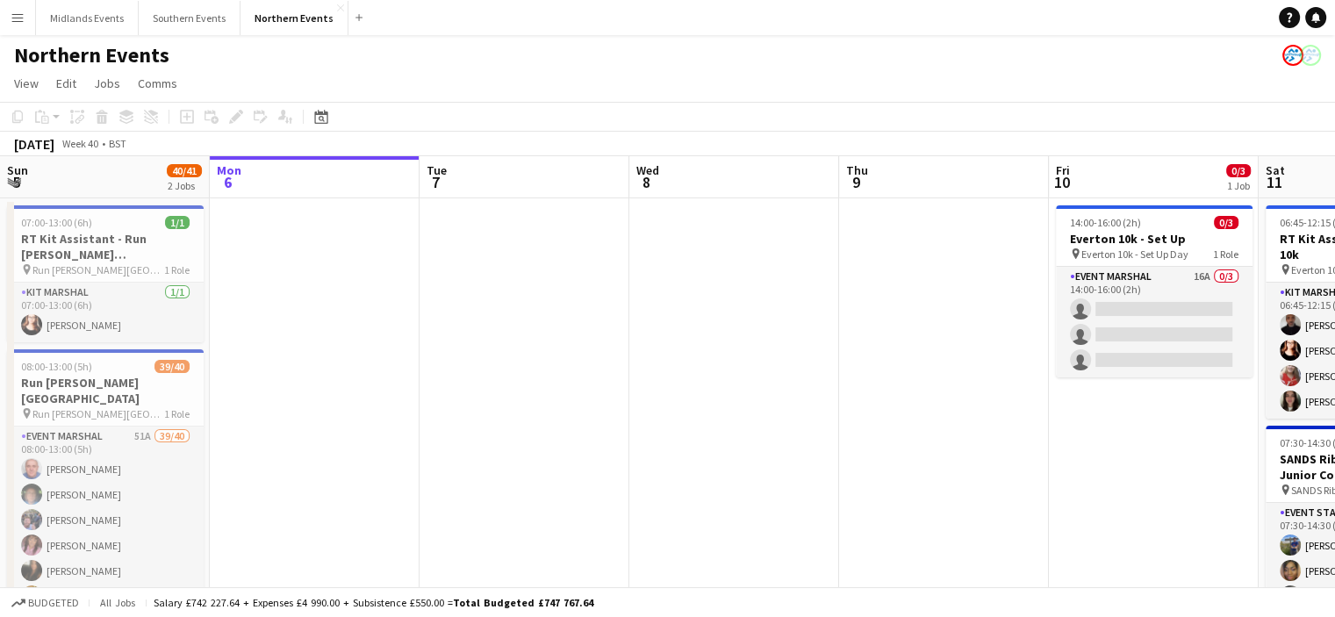
click at [19, 15] on app-icon "Menu" at bounding box center [18, 18] width 14 height 14
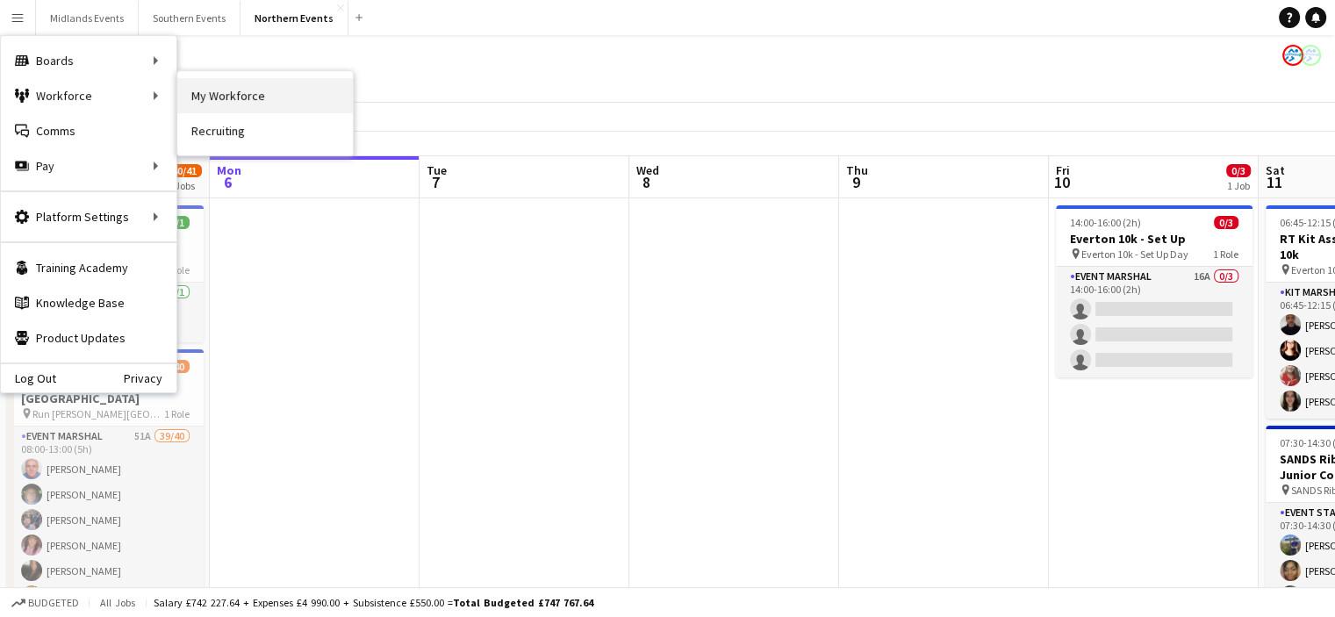
click at [224, 94] on link "My Workforce" at bounding box center [265, 95] width 176 height 35
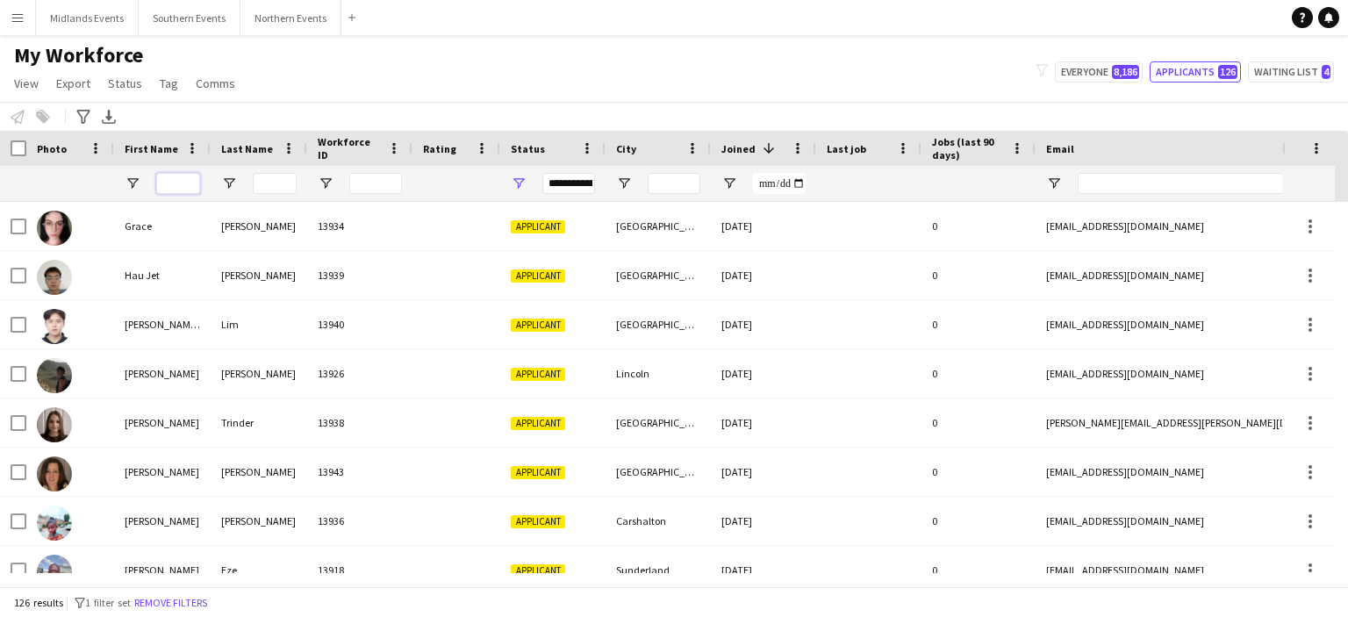
click at [184, 182] on input "First Name Filter Input" at bounding box center [178, 183] width 44 height 21
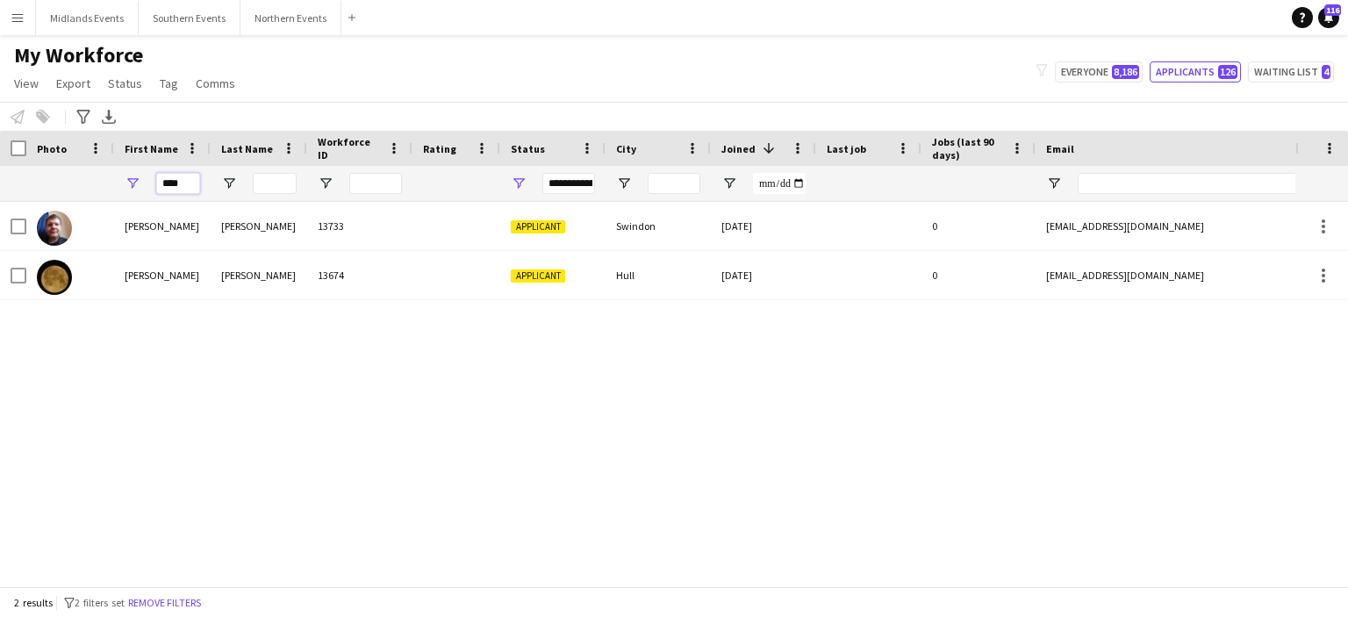
type input "****"
click at [269, 186] on input "Last Name Filter Input" at bounding box center [275, 183] width 44 height 21
click at [1083, 76] on button "Everyone 8,186" at bounding box center [1099, 71] width 88 height 21
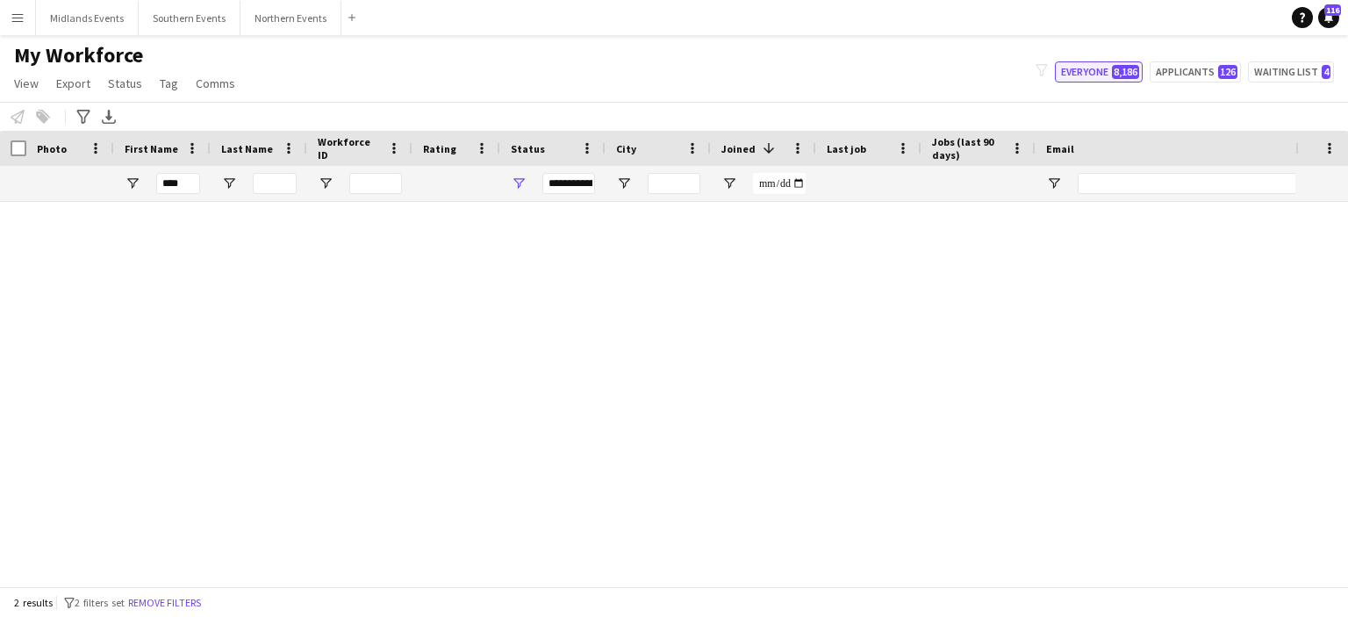
type input "**********"
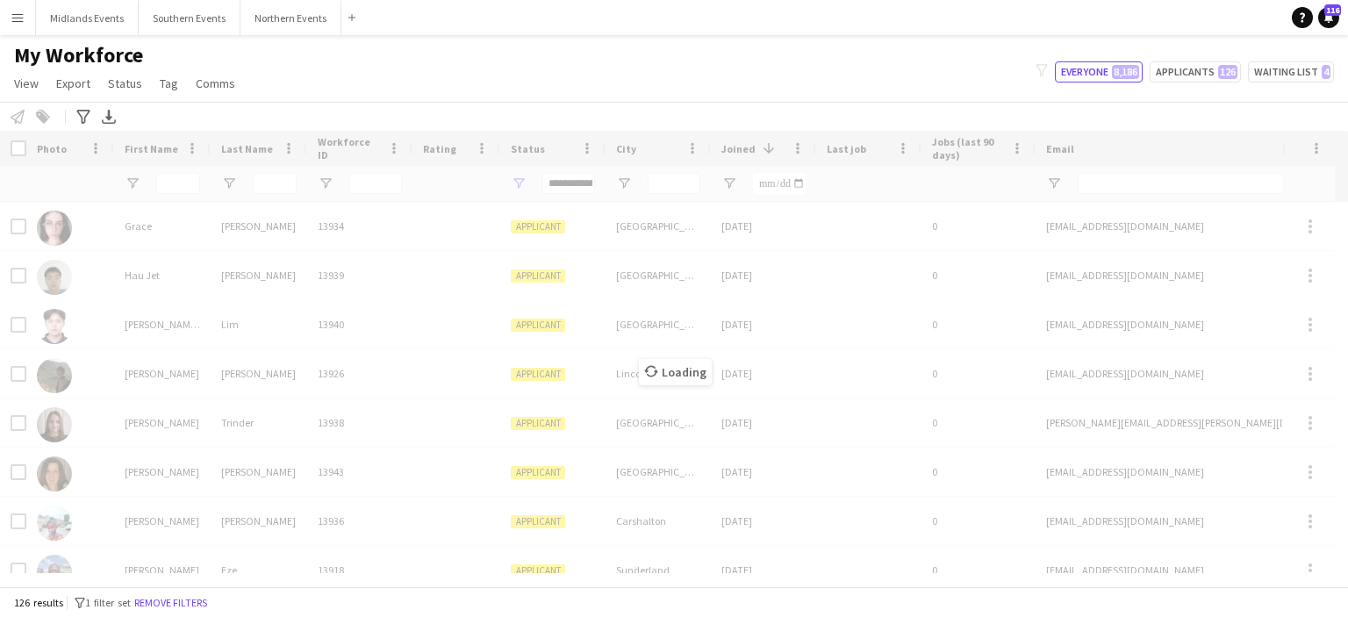
click at [179, 180] on div "Loading" at bounding box center [674, 358] width 1348 height 455
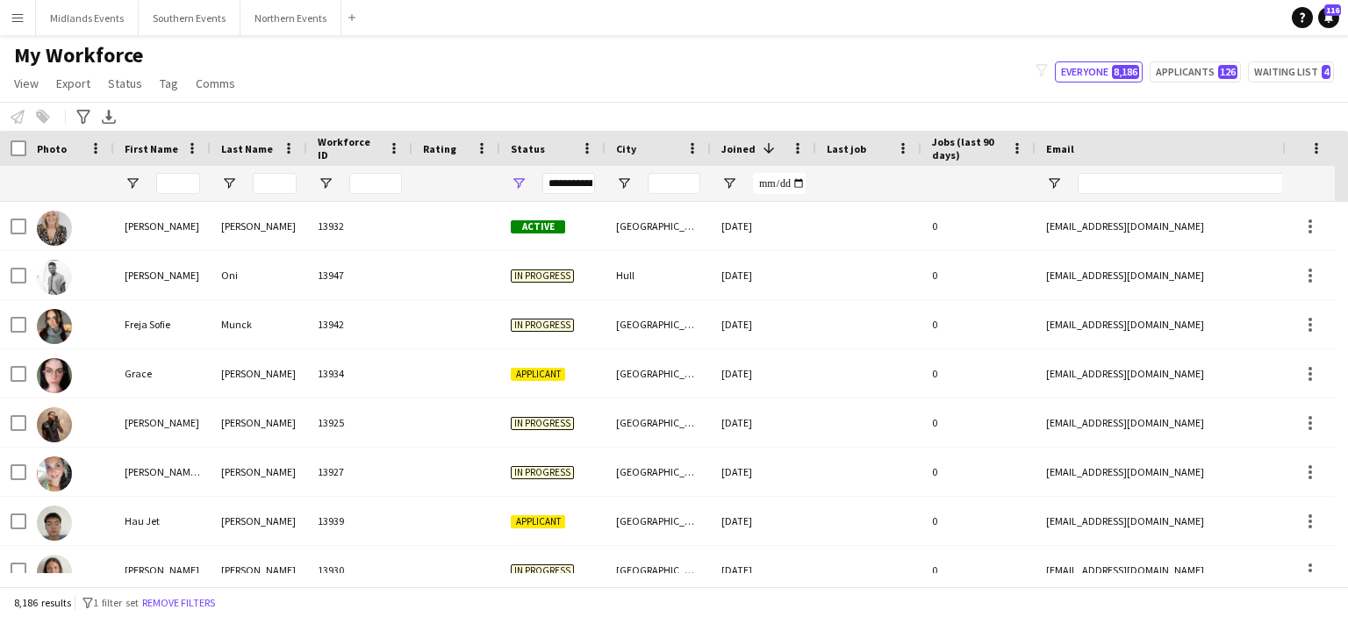
click at [184, 171] on div at bounding box center [178, 183] width 44 height 35
click at [185, 189] on input "First Name Filter Input" at bounding box center [178, 183] width 44 height 21
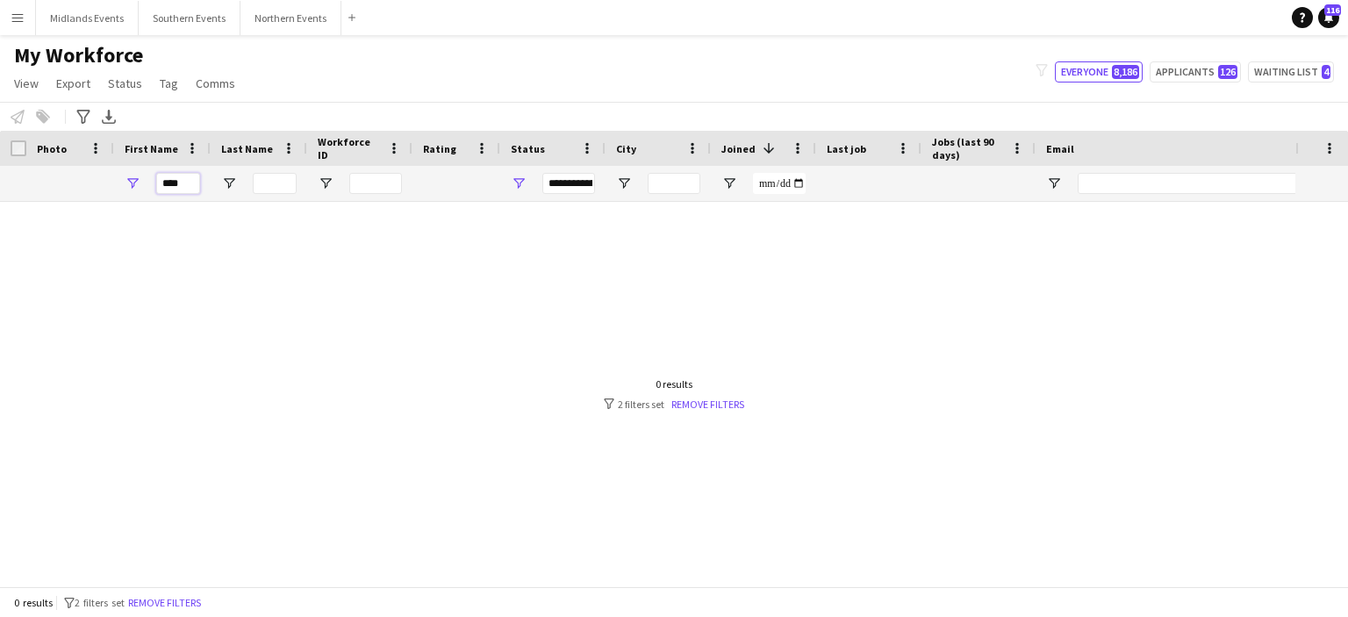
type input "****"
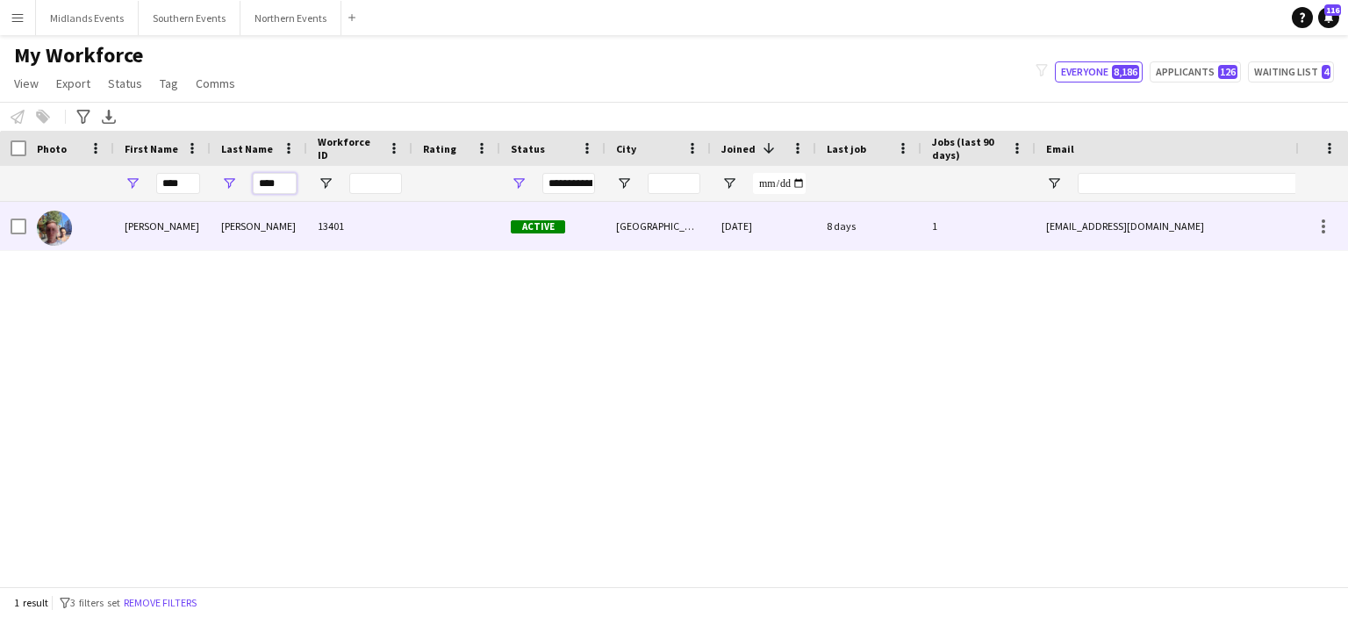
type input "****"
click at [232, 230] on div "[PERSON_NAME]" at bounding box center [259, 226] width 97 height 48
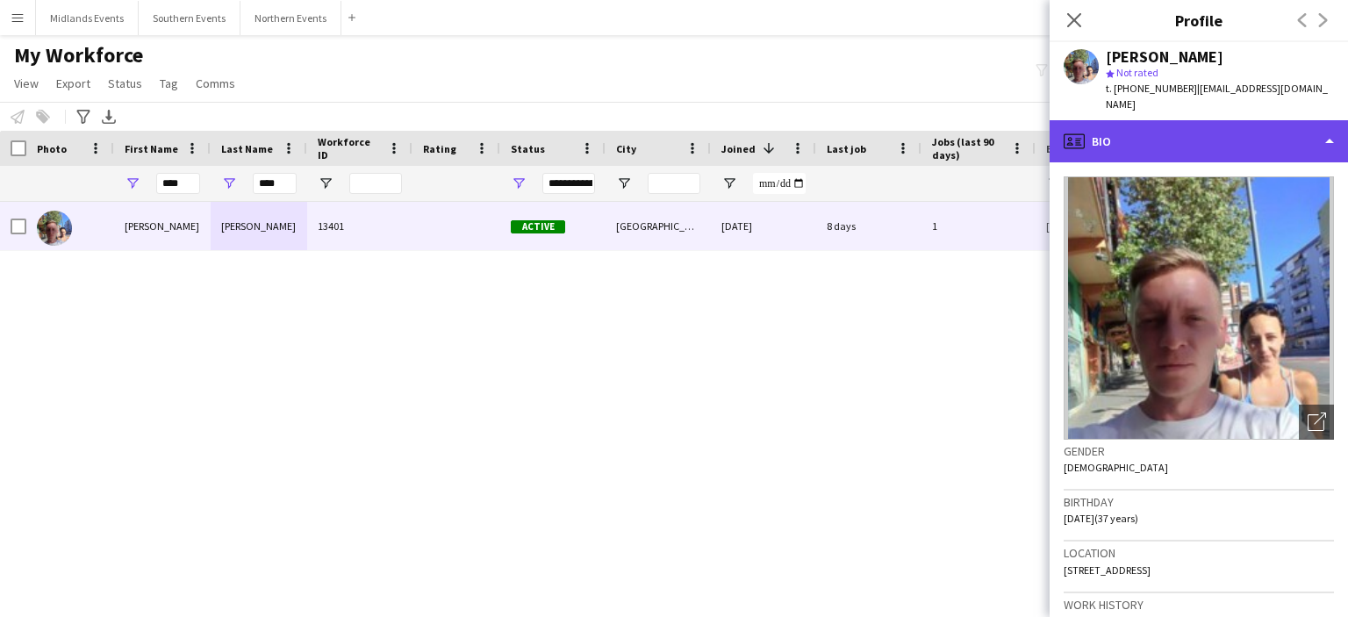
click at [1294, 132] on div "profile Bio" at bounding box center [1199, 141] width 298 height 42
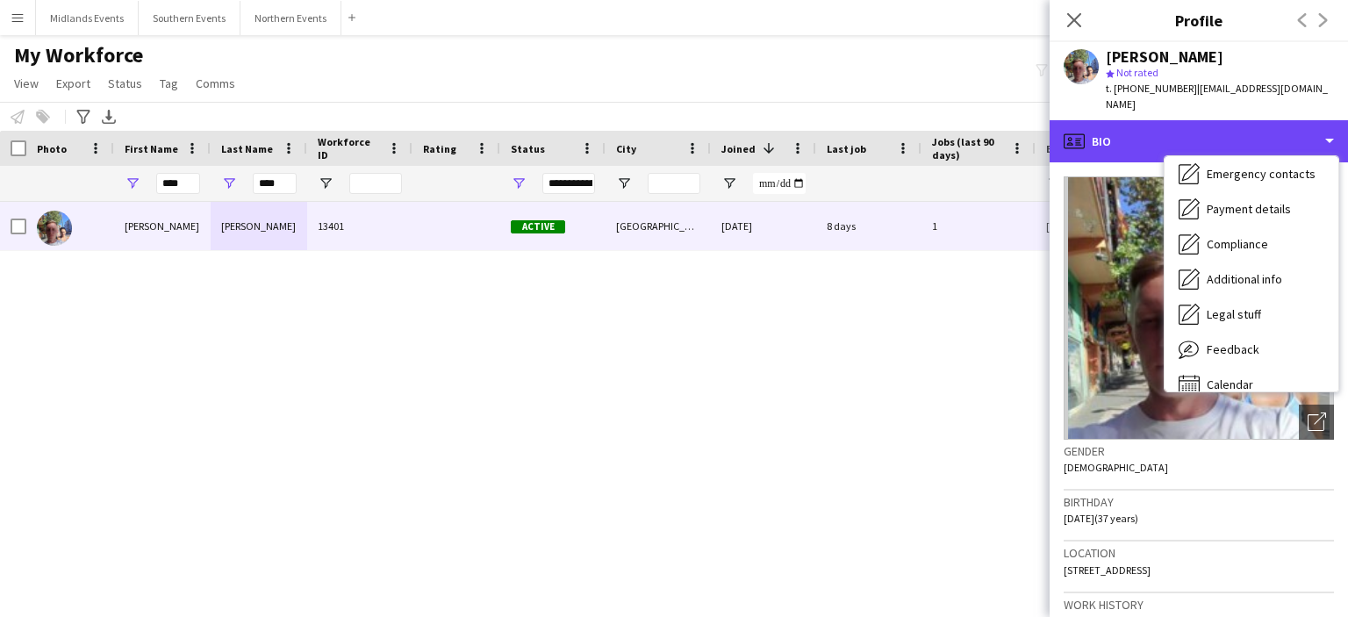
scroll to position [165, 0]
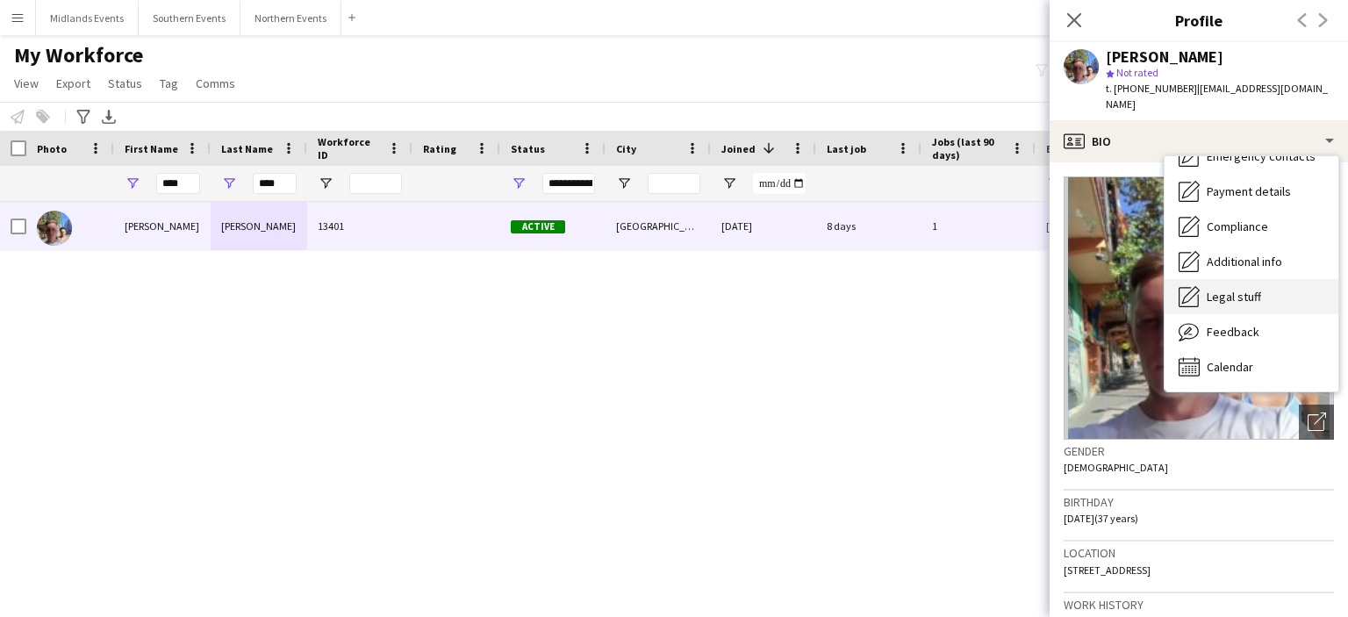
click at [1243, 289] on span "Legal stuff" at bounding box center [1234, 297] width 54 height 16
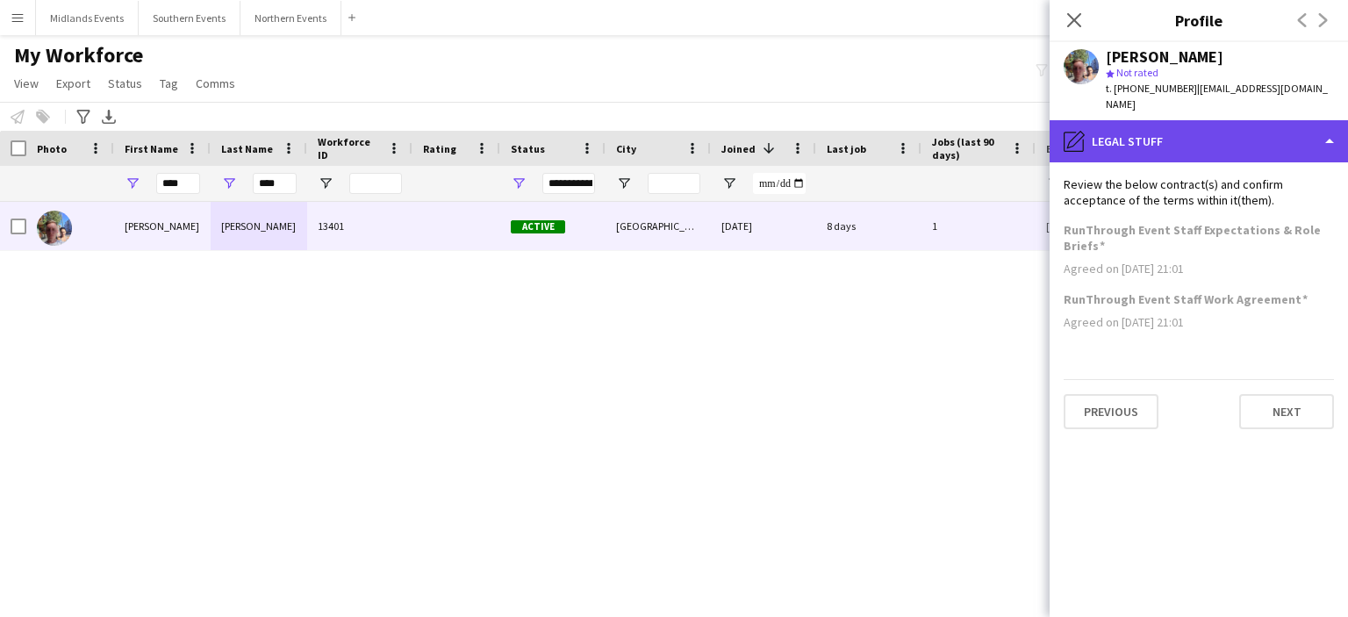
click at [1315, 132] on div "pencil4 Legal stuff" at bounding box center [1199, 141] width 298 height 42
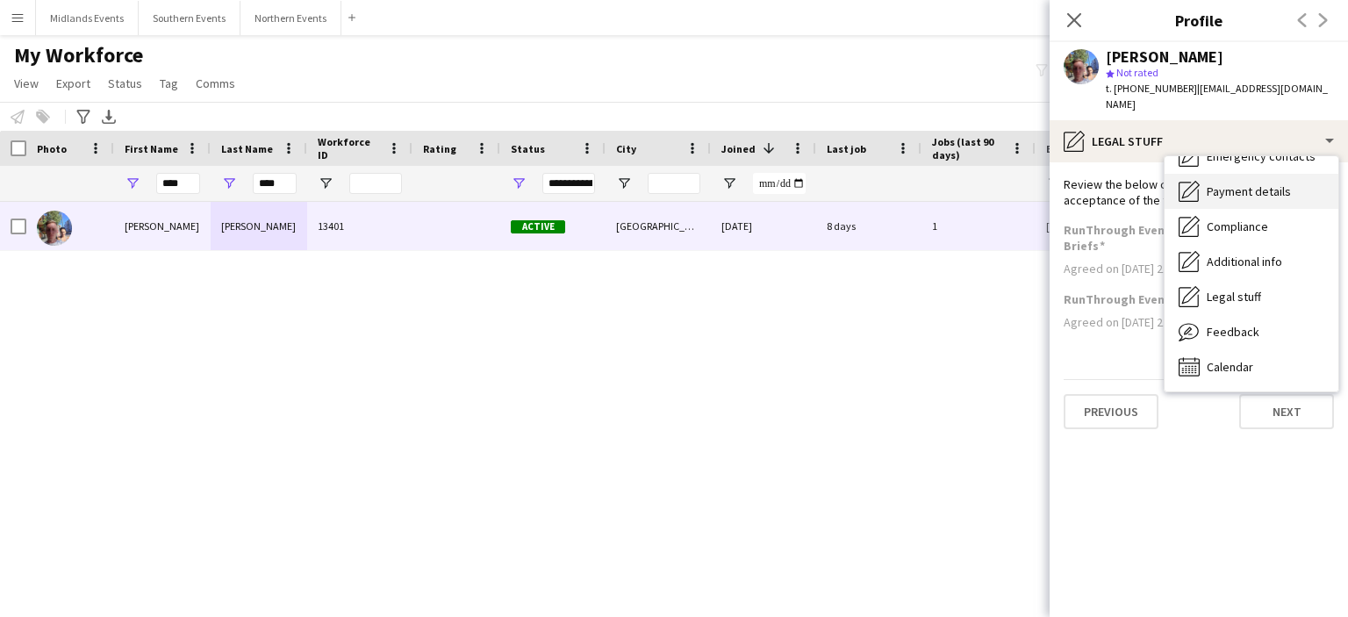
click at [1225, 183] on span "Payment details" at bounding box center [1249, 191] width 84 height 16
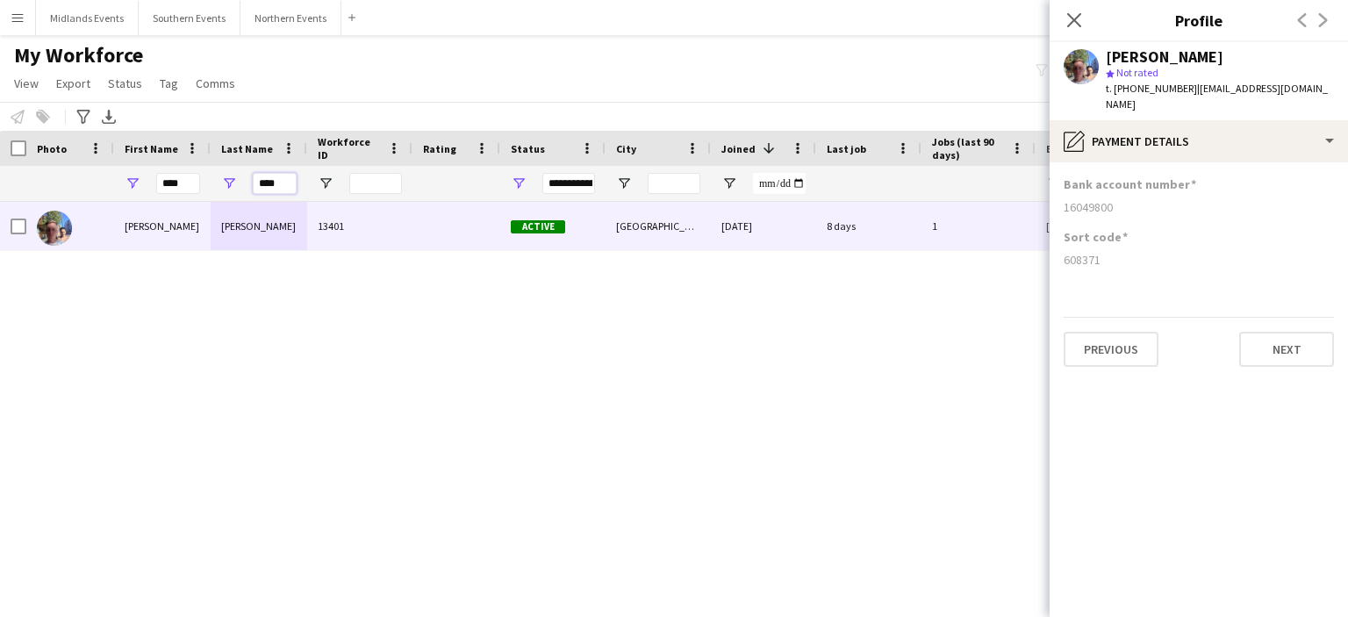
click at [281, 190] on input "****" at bounding box center [275, 183] width 44 height 21
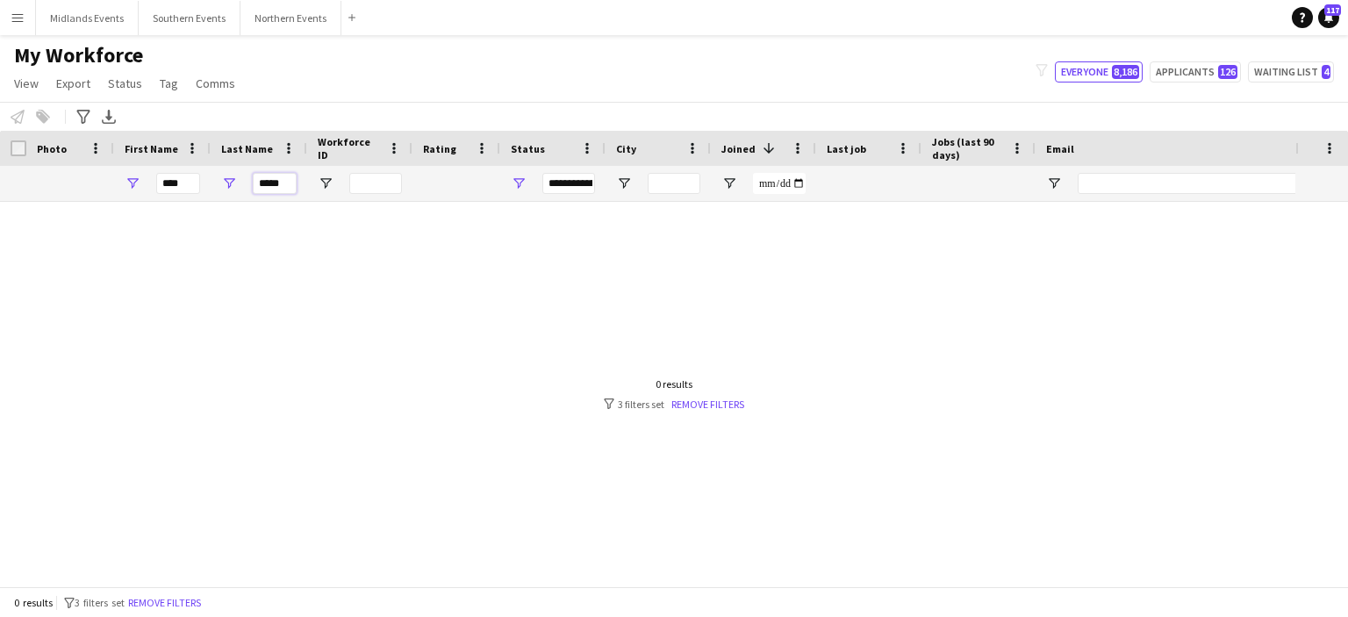
type input "*****"
click at [193, 188] on input "****" at bounding box center [178, 183] width 44 height 21
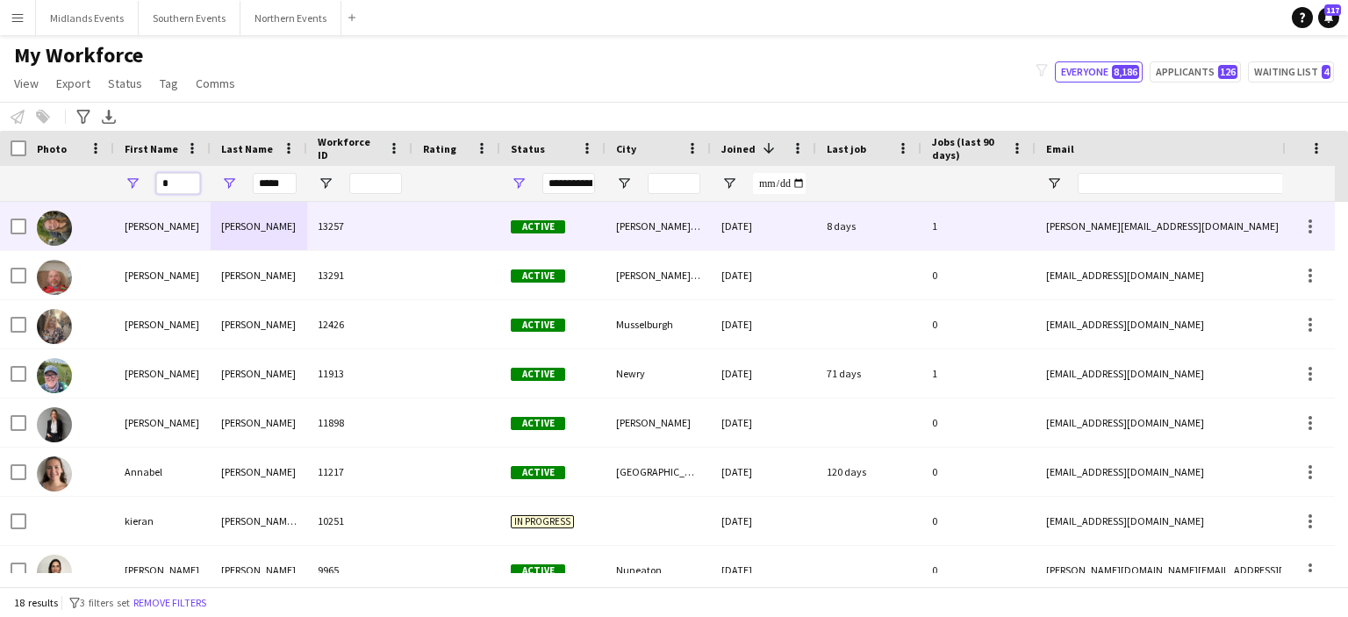
type input "*"
click at [140, 226] on div "[PERSON_NAME]" at bounding box center [162, 226] width 97 height 48
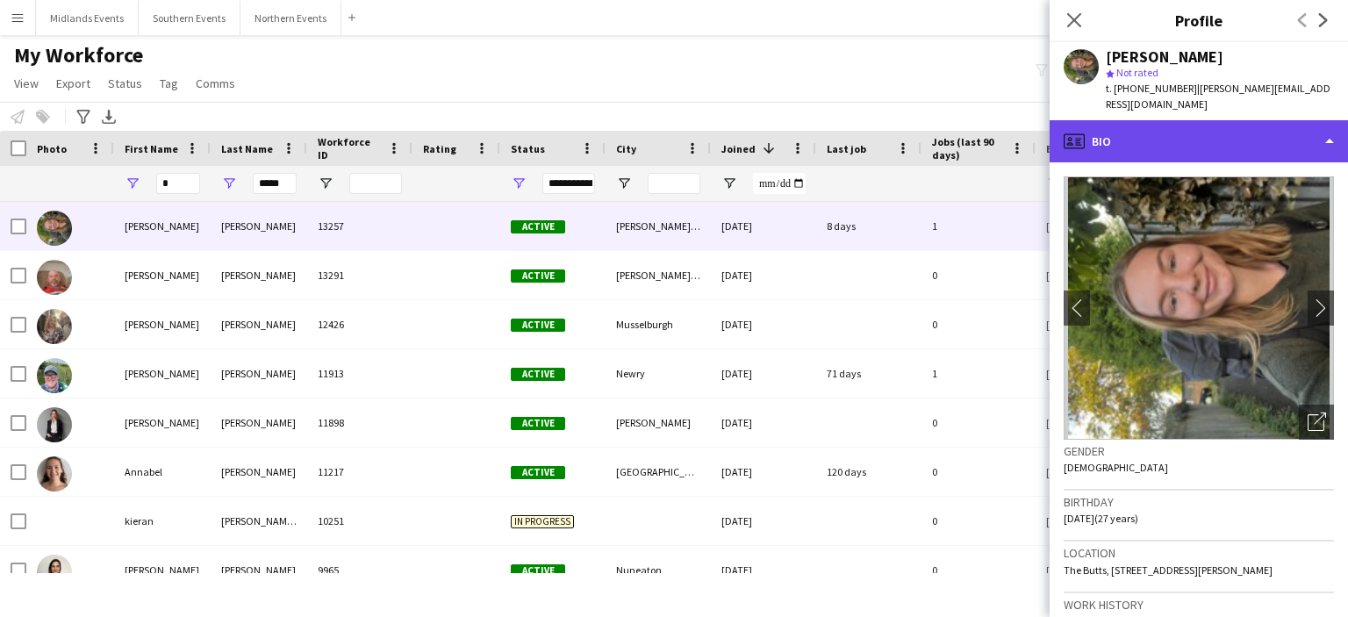
click at [1099, 125] on div "profile Bio" at bounding box center [1199, 141] width 298 height 42
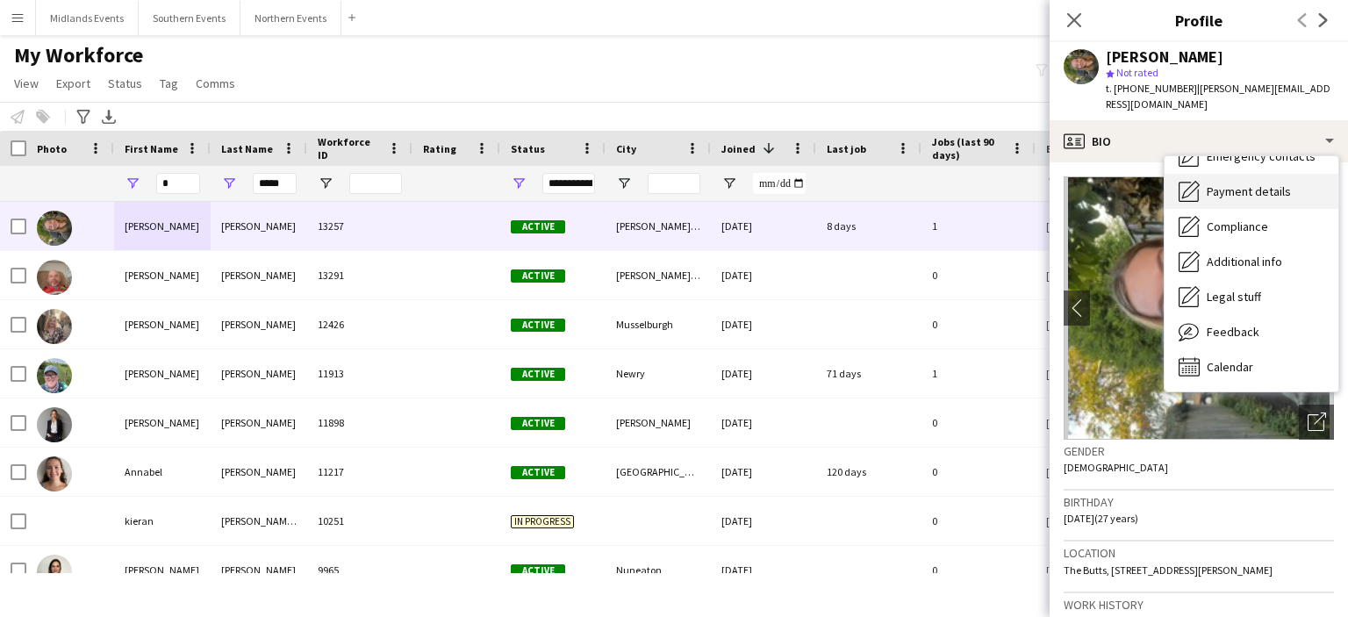
click at [1244, 183] on span "Payment details" at bounding box center [1249, 191] width 84 height 16
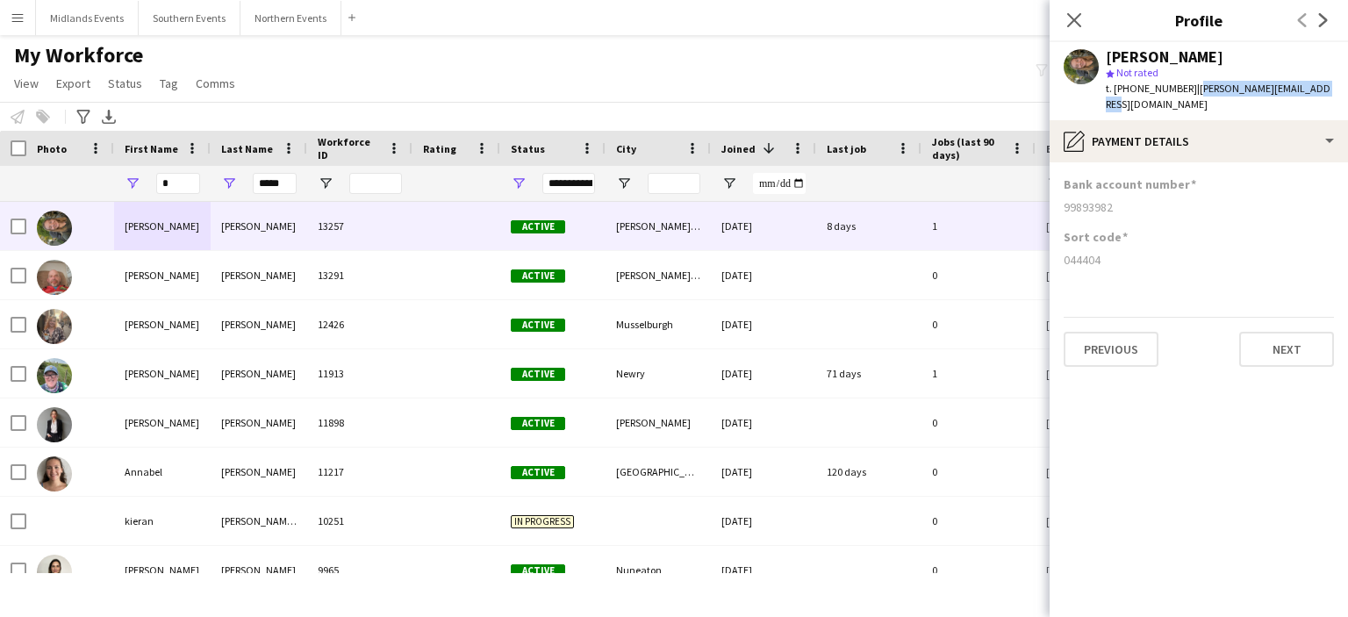
drag, startPoint x: 1320, startPoint y: 87, endPoint x: 1187, endPoint y: 94, distance: 132.7
click at [1187, 94] on div "[PERSON_NAME] star Not rated t. [PHONE_NUMBER] | [PERSON_NAME][EMAIL_ADDRESS][D…" at bounding box center [1199, 81] width 298 height 78
copy span "[PERSON_NAME][EMAIL_ADDRESS][DOMAIN_NAME]"
click at [1071, 17] on icon at bounding box center [1073, 19] width 17 height 17
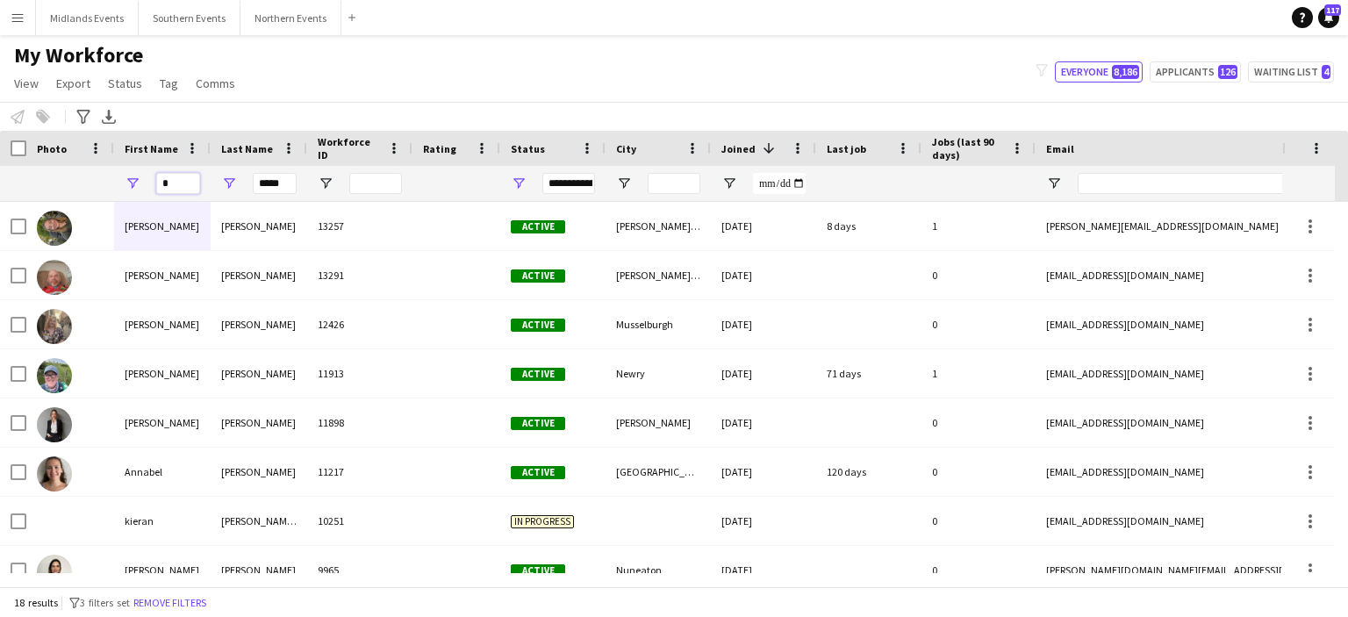
click at [180, 177] on input "*" at bounding box center [178, 183] width 44 height 21
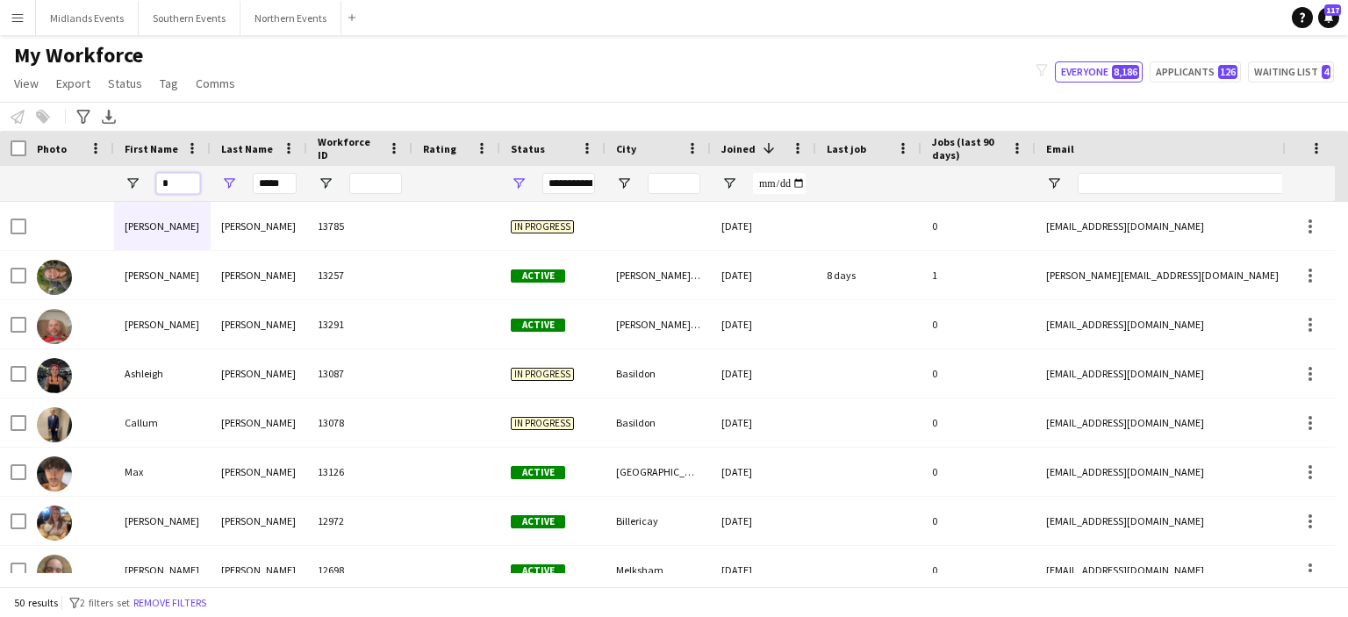
type input "*"
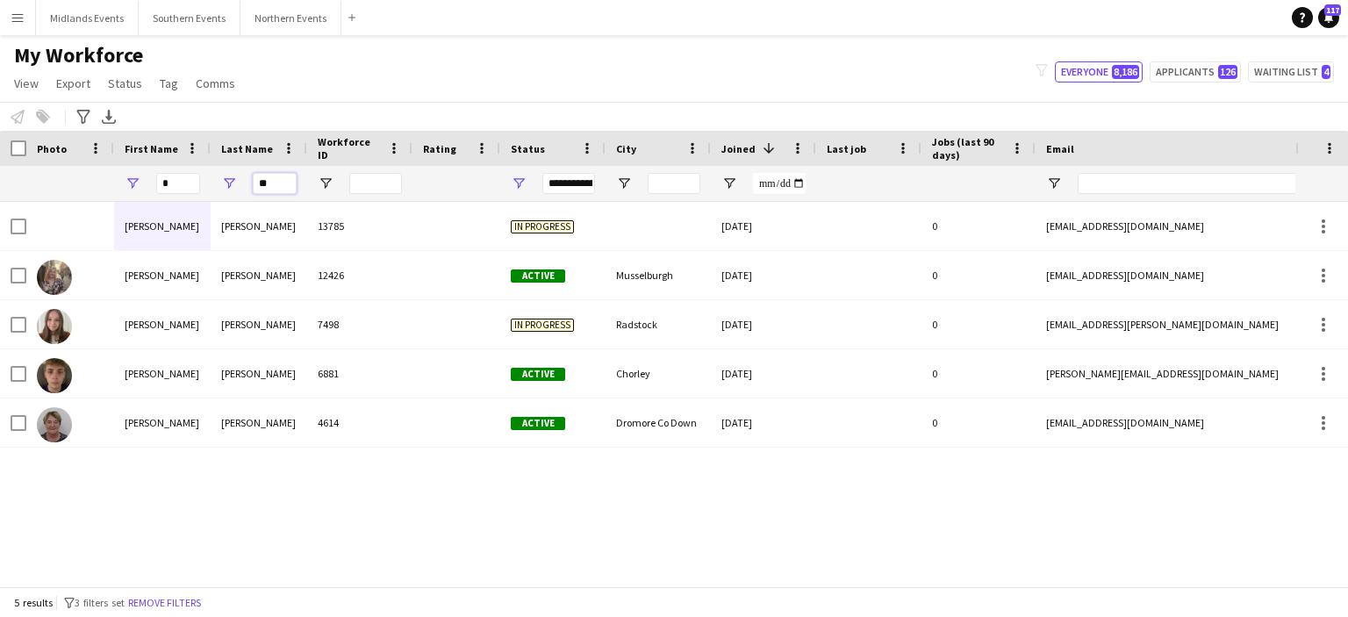
type input "*"
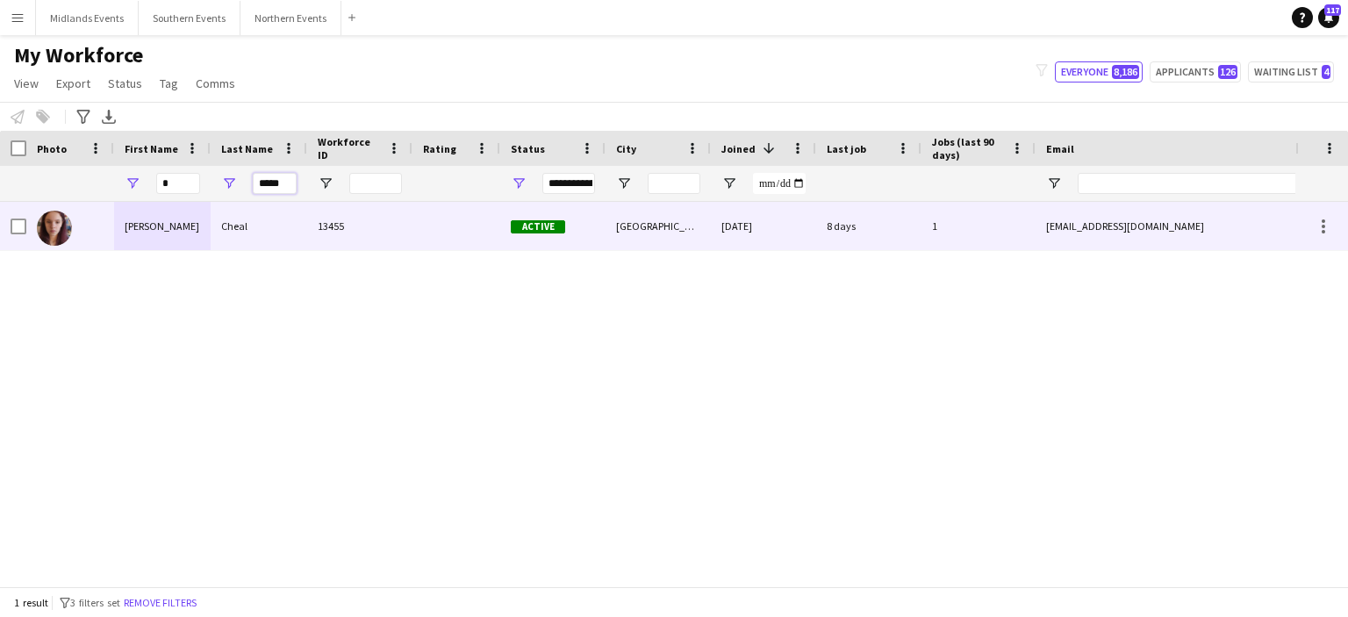
type input "*****"
click at [140, 227] on div "[PERSON_NAME]" at bounding box center [162, 226] width 97 height 48
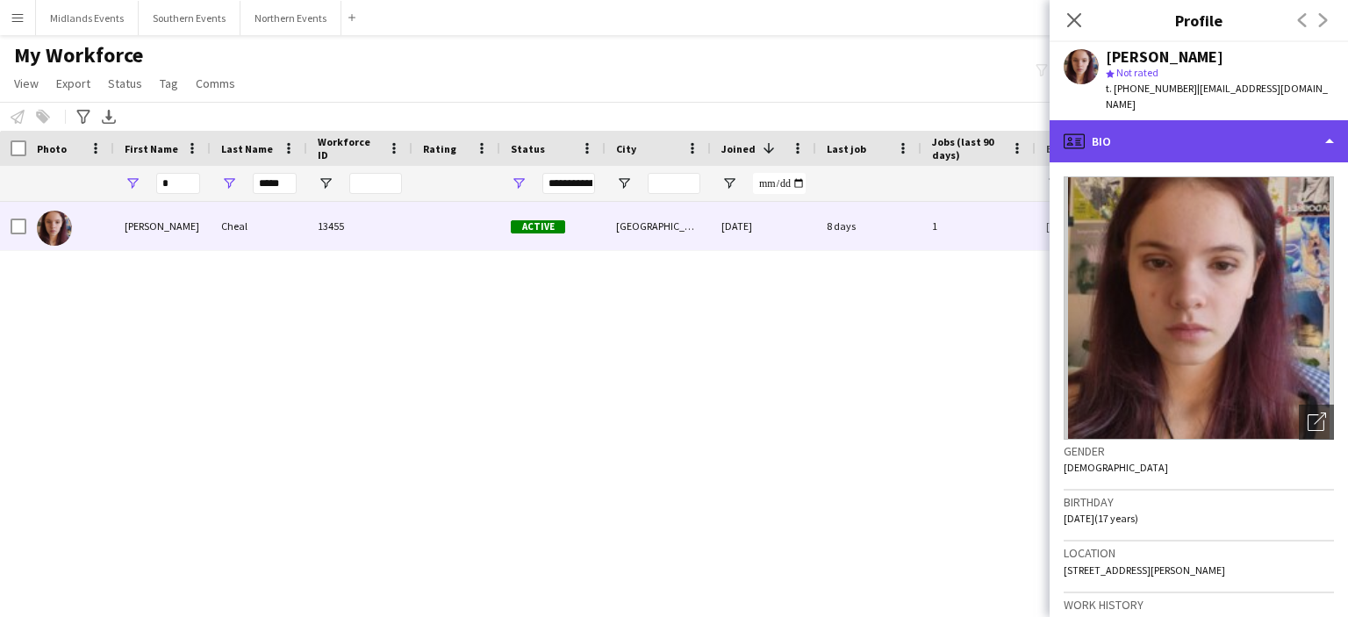
click at [1327, 126] on div "profile Bio" at bounding box center [1199, 141] width 298 height 42
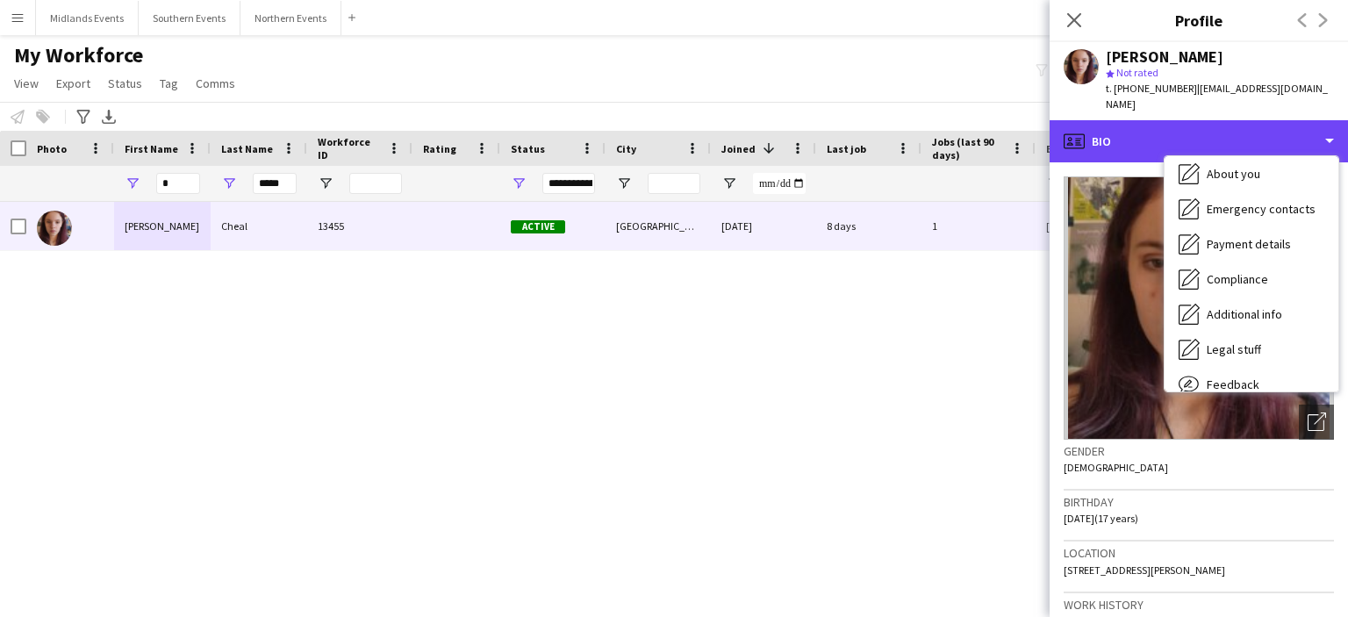
scroll to position [115, 0]
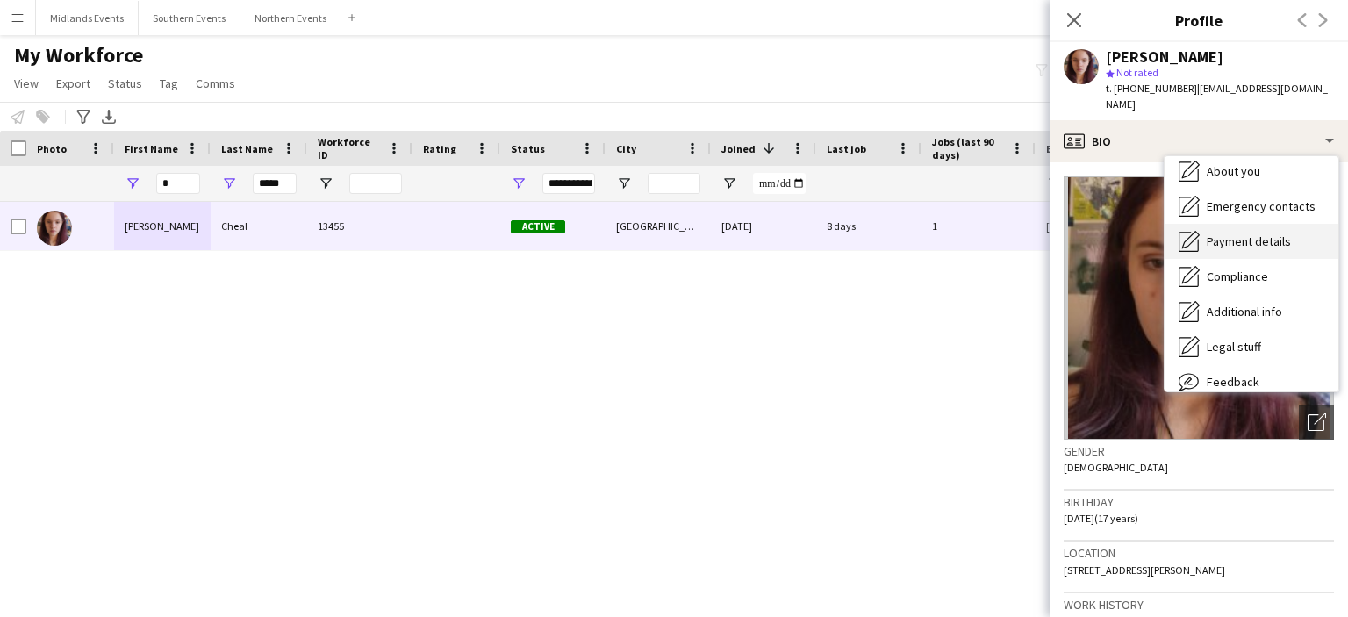
click at [1278, 233] on span "Payment details" at bounding box center [1249, 241] width 84 height 16
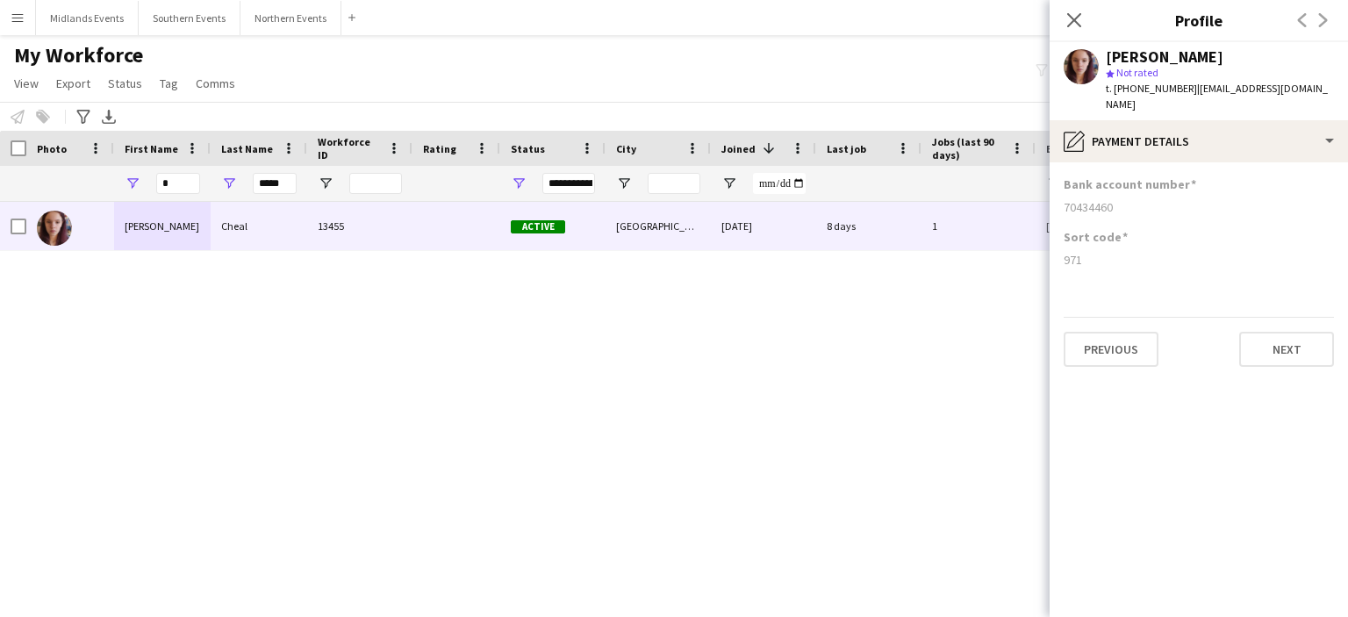
click at [1070, 2] on div "Close pop-in" at bounding box center [1074, 20] width 49 height 40
drag, startPoint x: 1323, startPoint y: 86, endPoint x: 1190, endPoint y: 87, distance: 133.4
click at [1190, 87] on div "[PERSON_NAME] star Not rated t. [PHONE_NUMBER] | [EMAIL_ADDRESS][DOMAIN_NAME]" at bounding box center [1199, 81] width 298 height 78
copy span "[EMAIL_ADDRESS][DOMAIN_NAME]"
click at [1067, 23] on icon "Close pop-in" at bounding box center [1073, 19] width 17 height 17
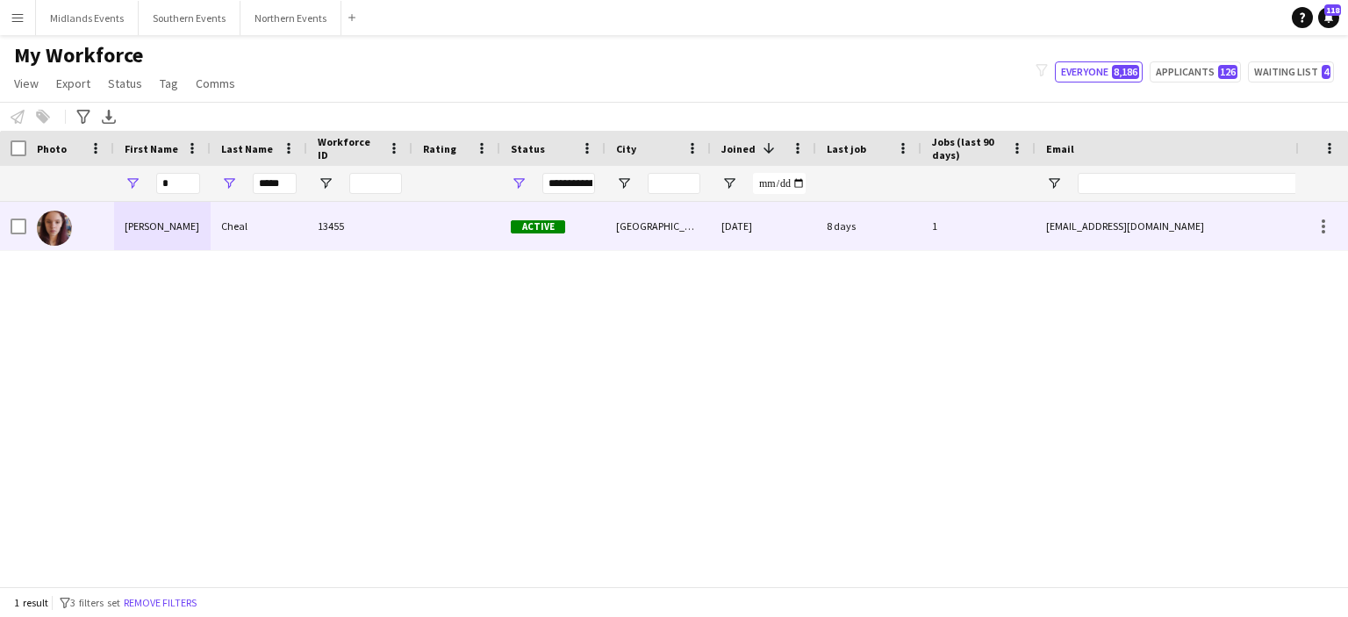
click at [232, 227] on div "Cheal" at bounding box center [259, 226] width 97 height 48
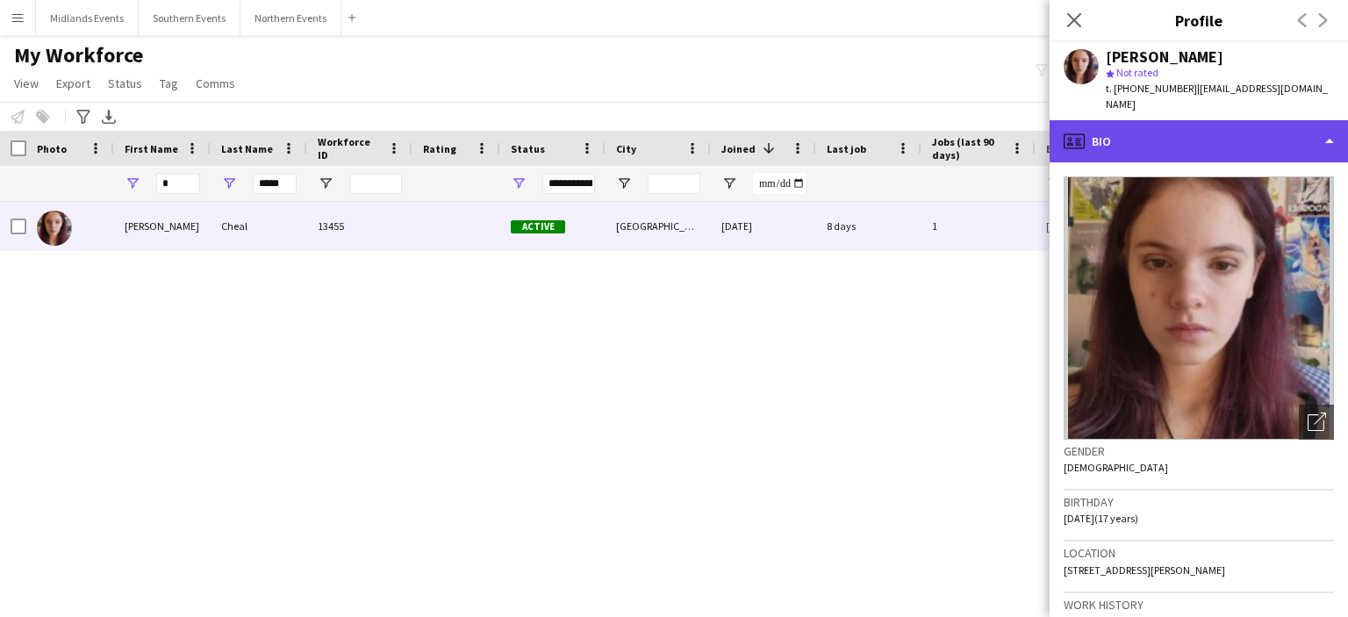
click at [1332, 136] on div "profile Bio" at bounding box center [1199, 141] width 298 height 42
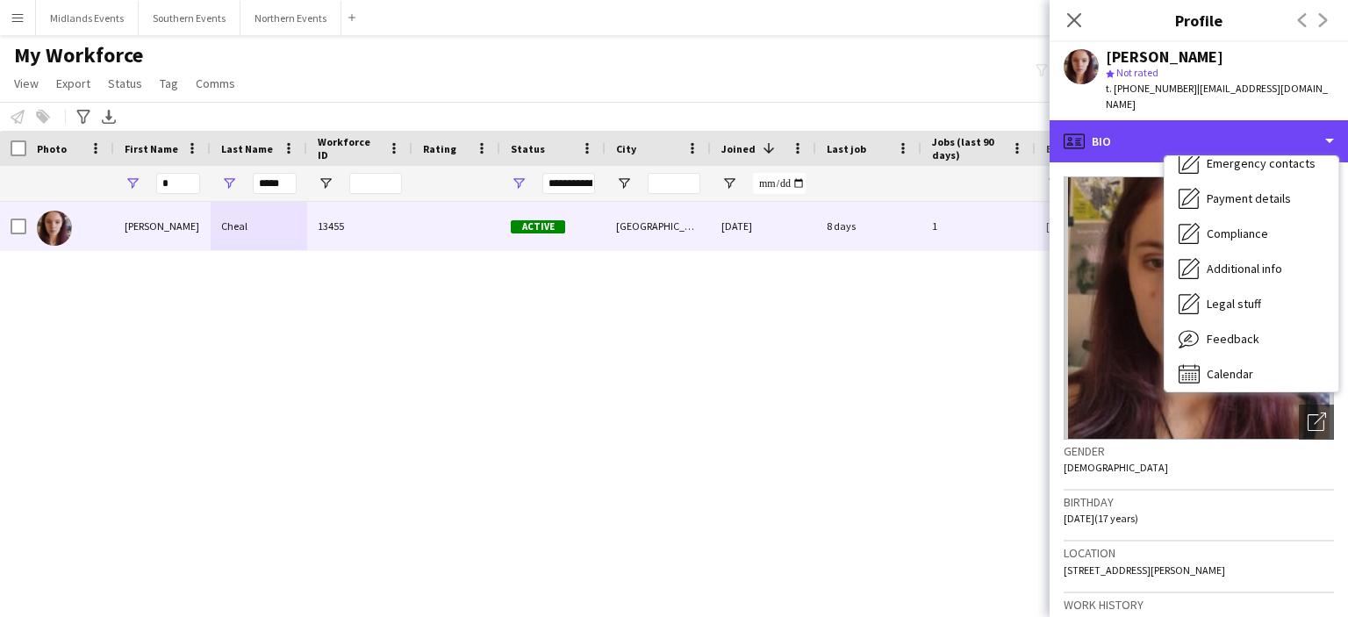
scroll to position [165, 0]
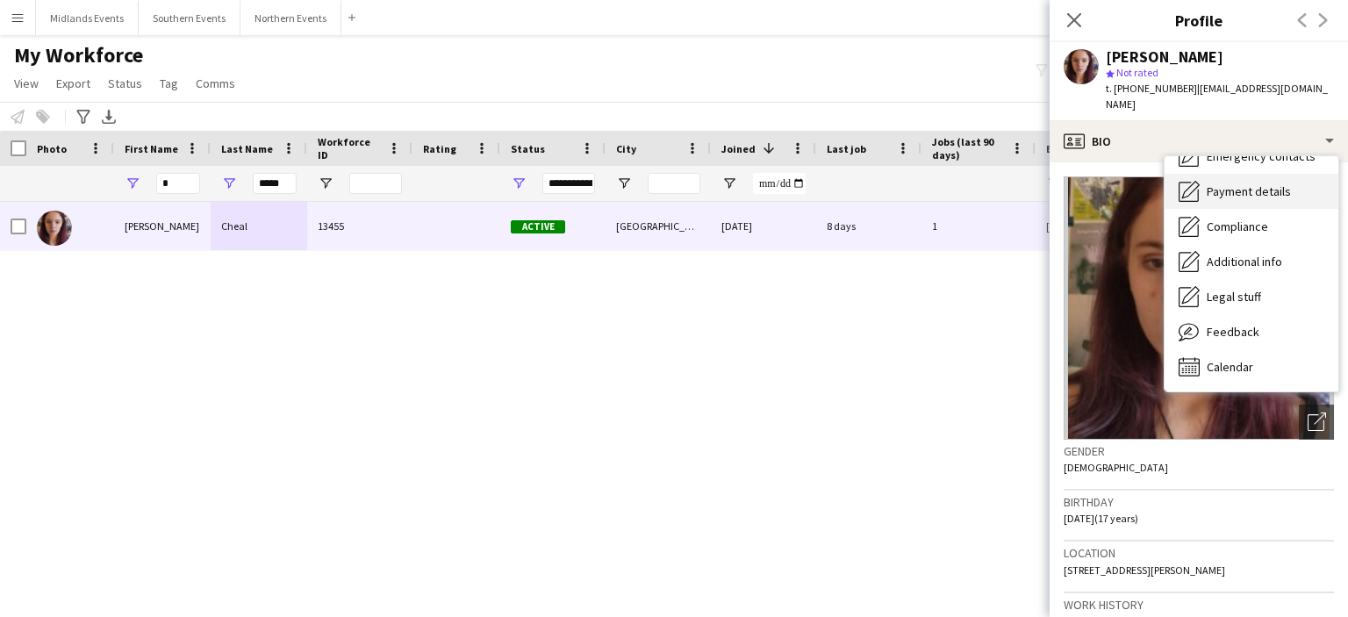
click at [1238, 183] on span "Payment details" at bounding box center [1249, 191] width 84 height 16
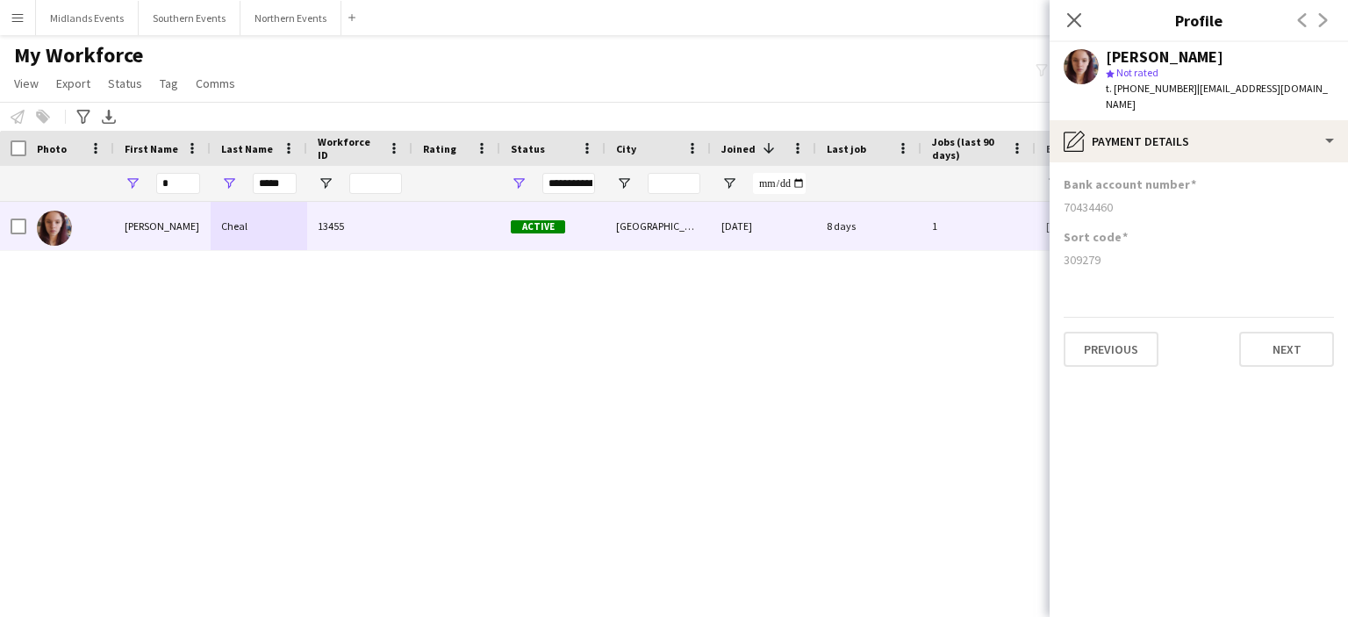
drag, startPoint x: 1109, startPoint y: 241, endPoint x: 1036, endPoint y: 253, distance: 74.6
click at [1036, 253] on body "Menu Boards Boards Boards All jobs Status Workforce Workforce My Workforce Recr…" at bounding box center [674, 308] width 1348 height 617
click at [1089, 259] on div "Sort code 309279" at bounding box center [1199, 255] width 270 height 53
drag, startPoint x: 1102, startPoint y: 246, endPoint x: 1057, endPoint y: 233, distance: 46.7
click at [1057, 233] on app-section-data-types "Bank account number [FINANCIAL_ID] Sort code [FINANCIAL_ID] Previous Next" at bounding box center [1199, 389] width 298 height 455
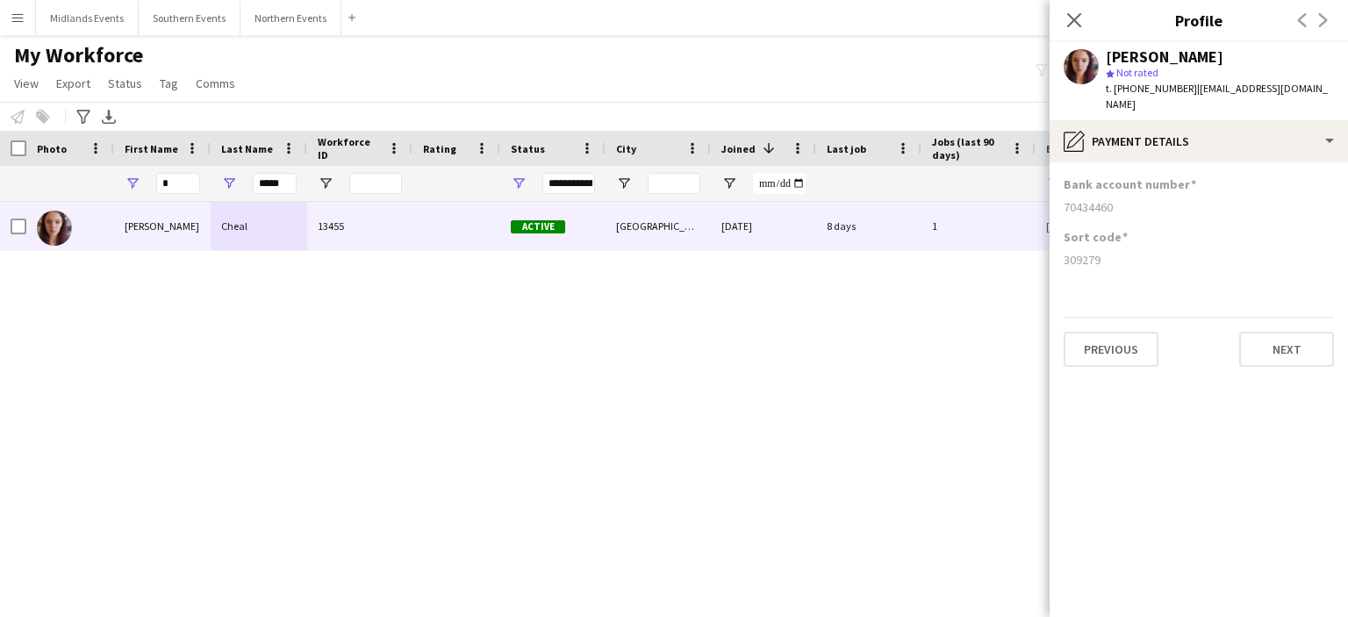
copy div "309279"
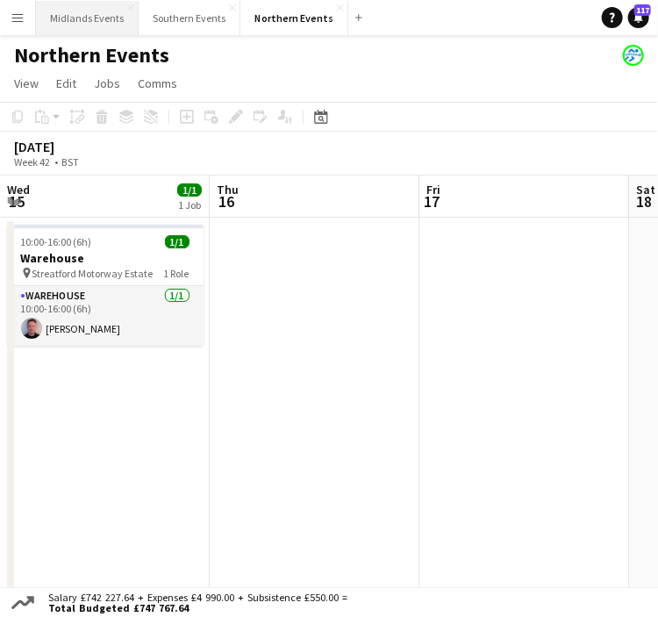
scroll to position [0, 530]
